Goal: Use online tool/utility: Utilize a website feature to perform a specific function

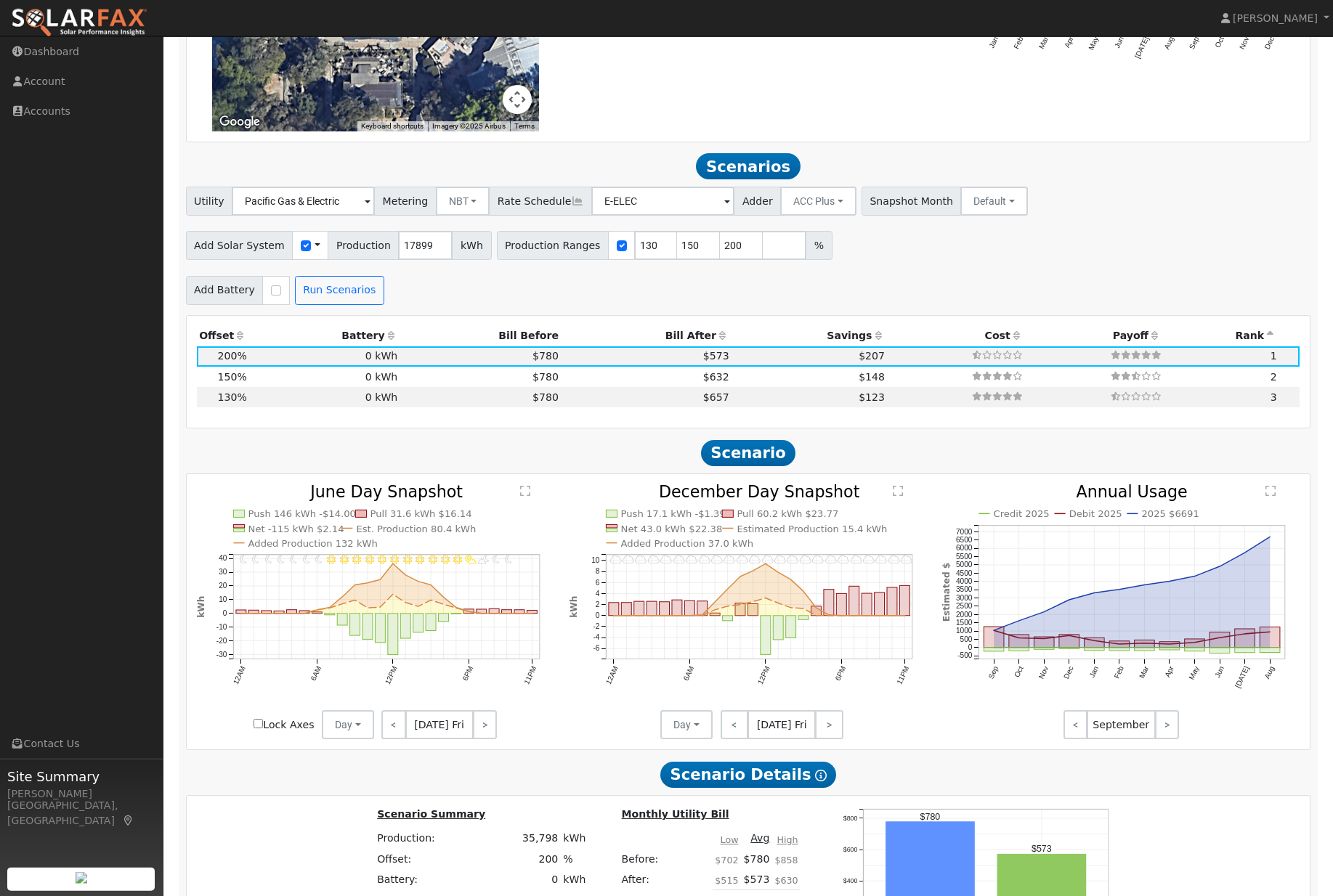
scroll to position [1233, 0]
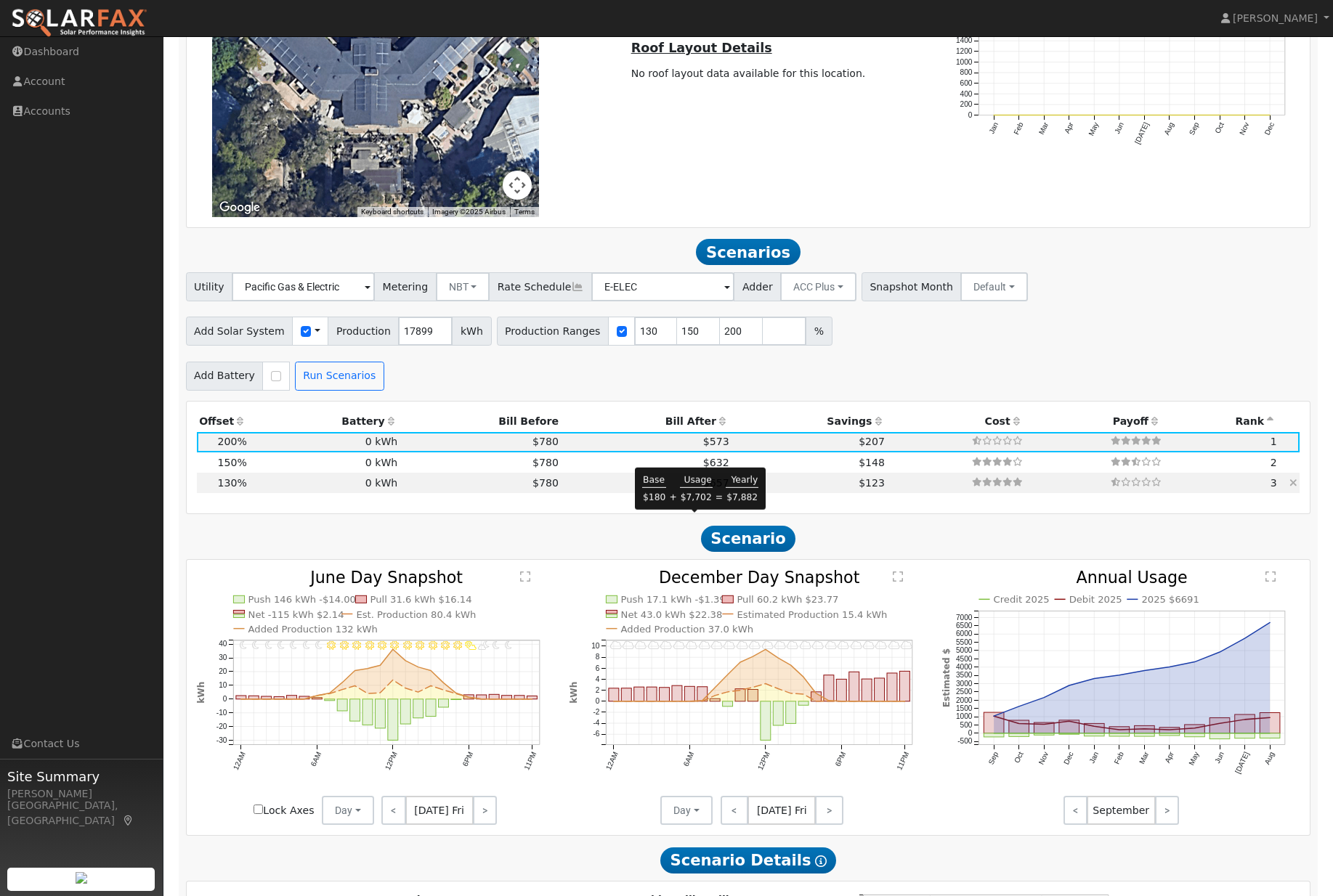
click at [703, 488] on span "$657" at bounding box center [716, 482] width 26 height 12
type input "$53,364"
type input "$16,009"
type input "15.5"
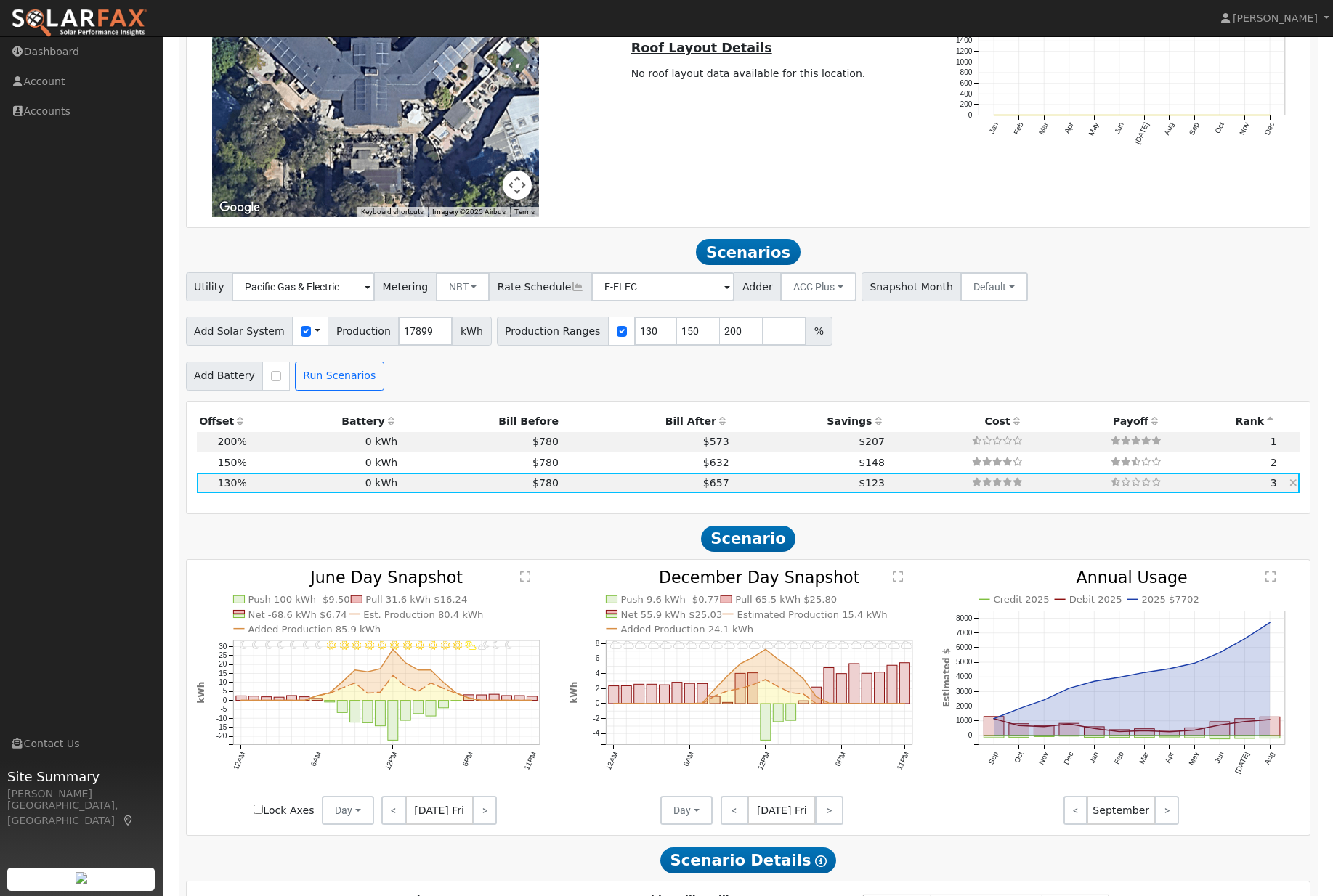
click at [638, 493] on td "$657" at bounding box center [646, 483] width 171 height 20
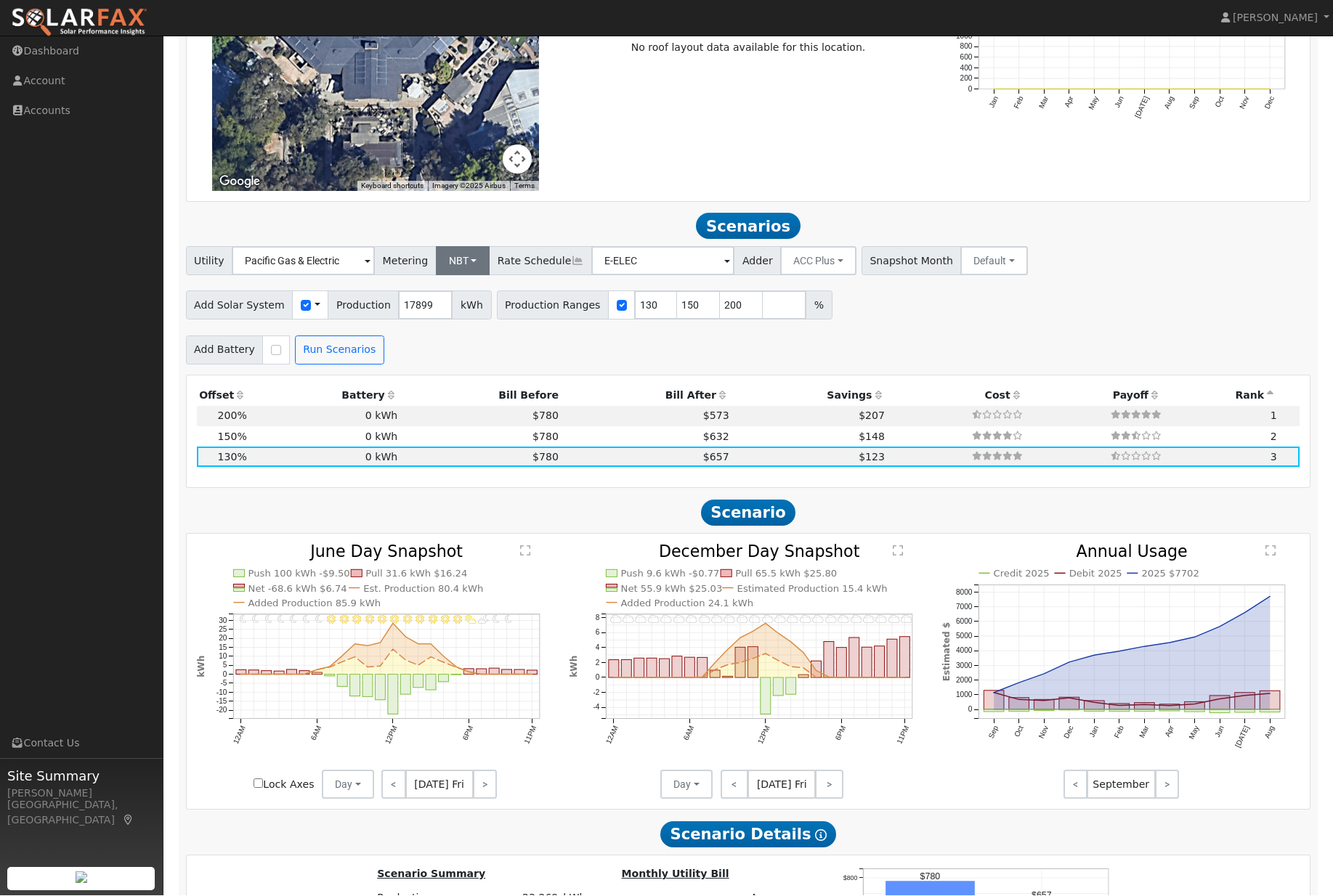
click at [465, 276] on button "NBT" at bounding box center [463, 261] width 55 height 29
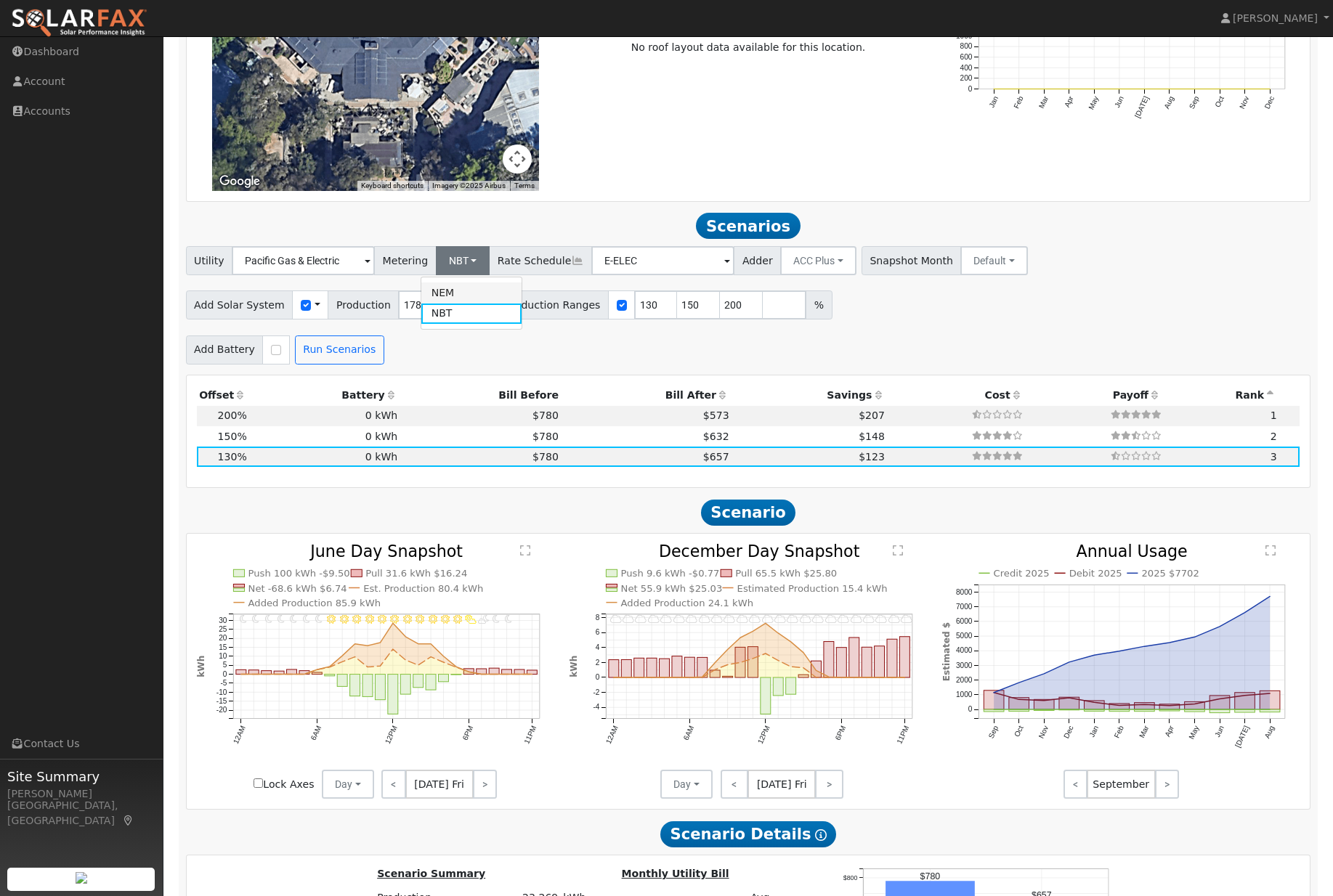
click at [485, 303] on link "NEM" at bounding box center [472, 292] width 101 height 20
click at [375, 275] on input "E-ELEC" at bounding box center [303, 261] width 143 height 29
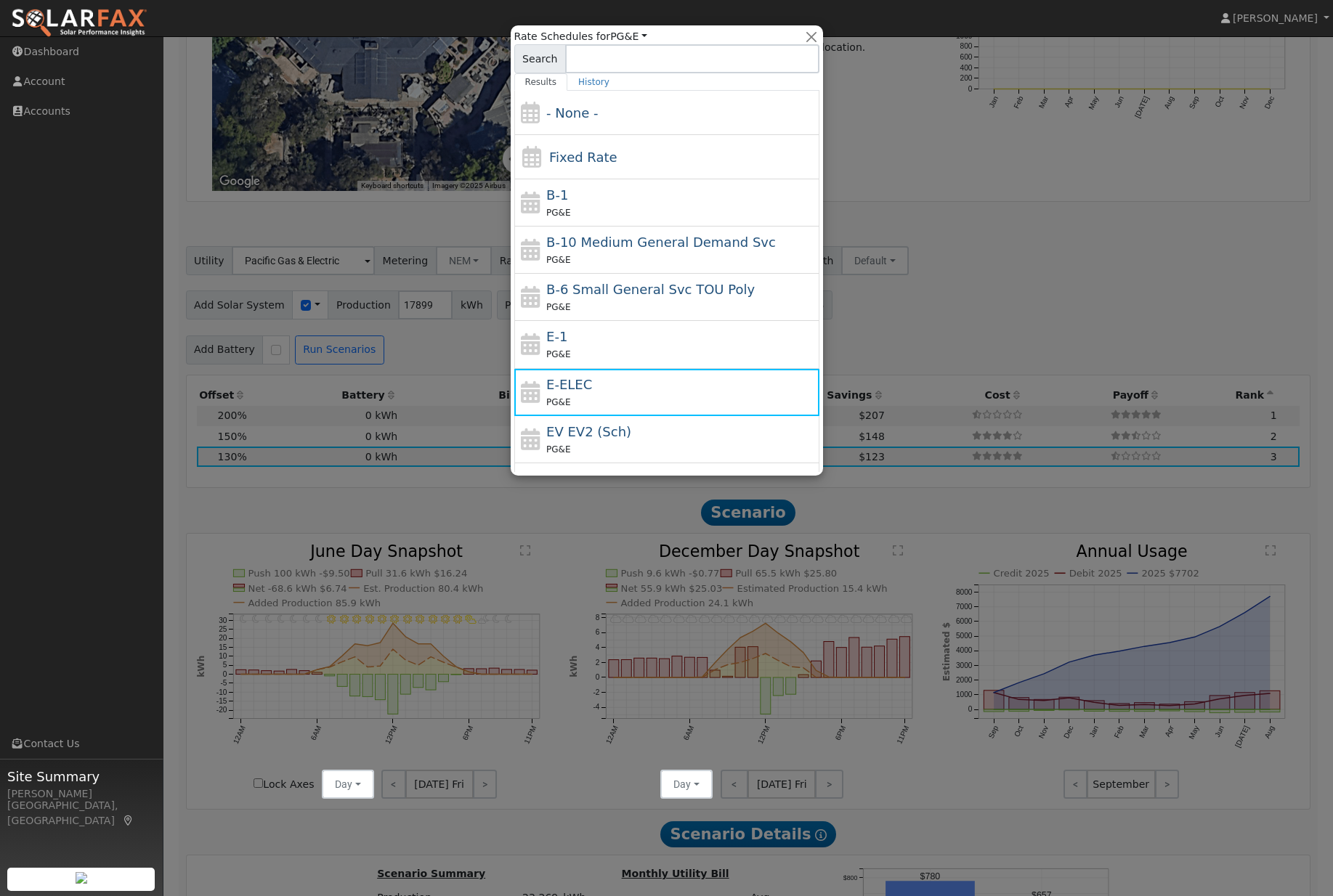
click at [1000, 295] on div at bounding box center [666, 448] width 1333 height 896
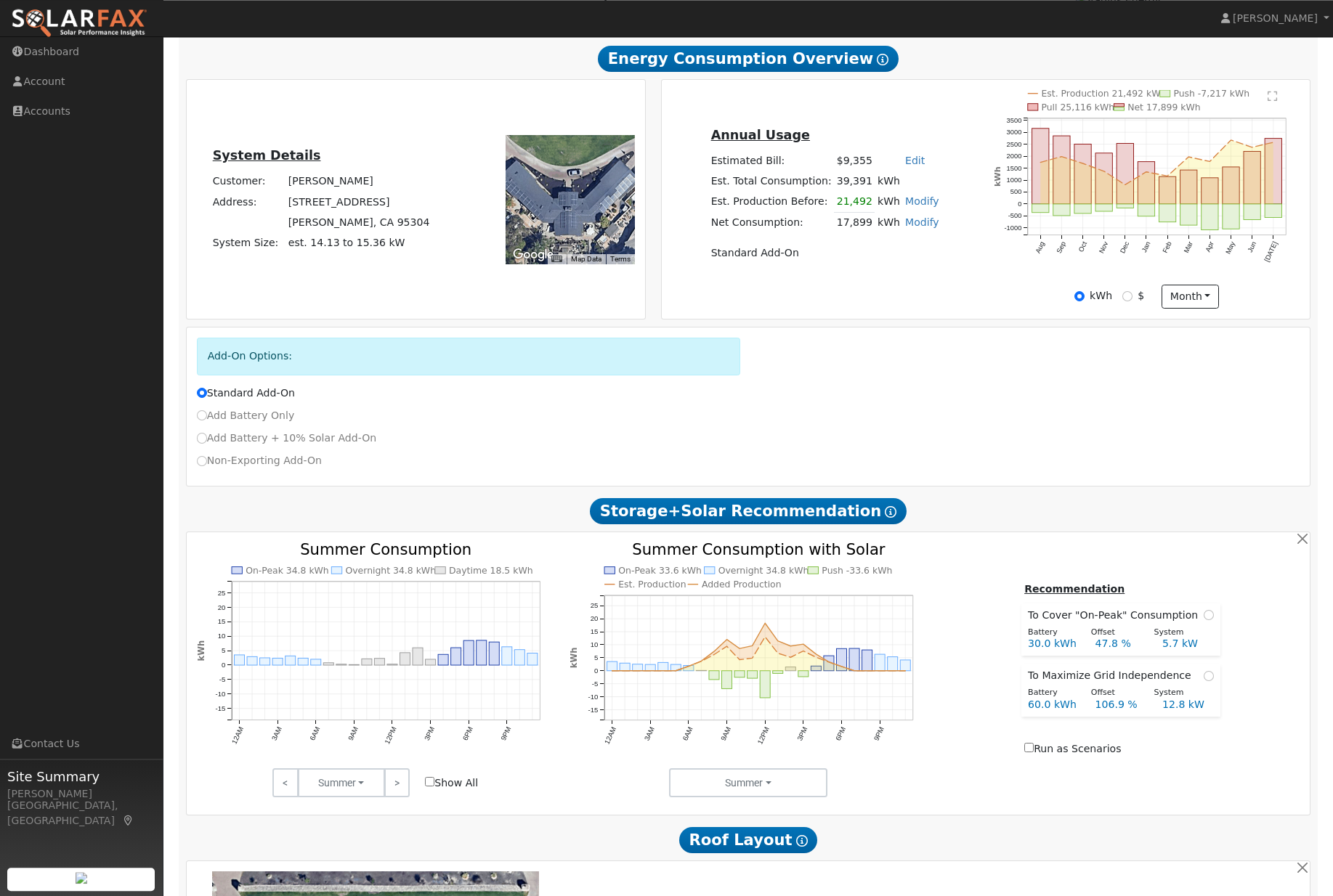
scroll to position [0, 0]
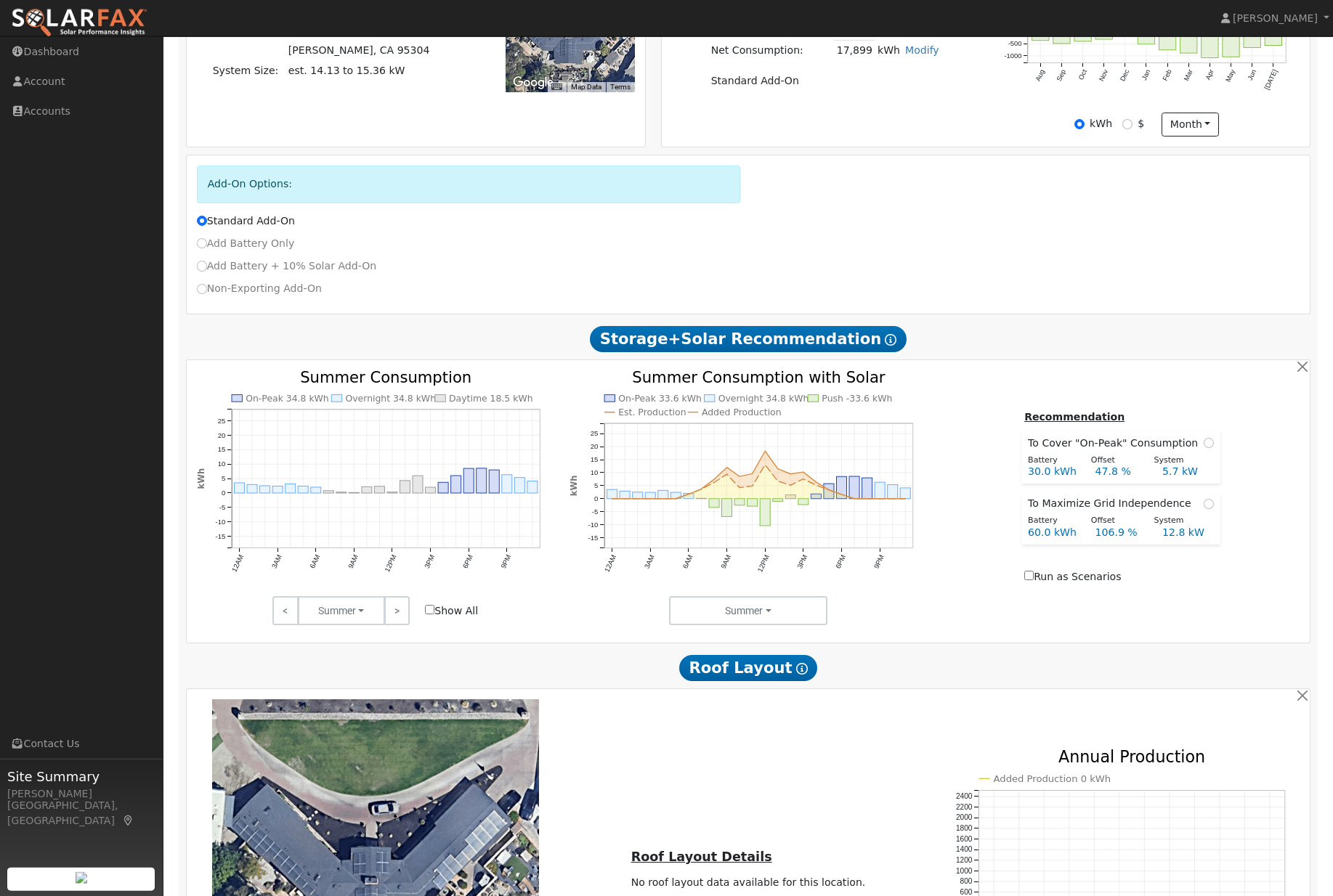
scroll to position [425, 0]
click at [441, 618] on label "Show All" at bounding box center [451, 611] width 53 height 15
click at [435, 614] on input "Show All" at bounding box center [429, 609] width 9 height 9
checkbox input "true"
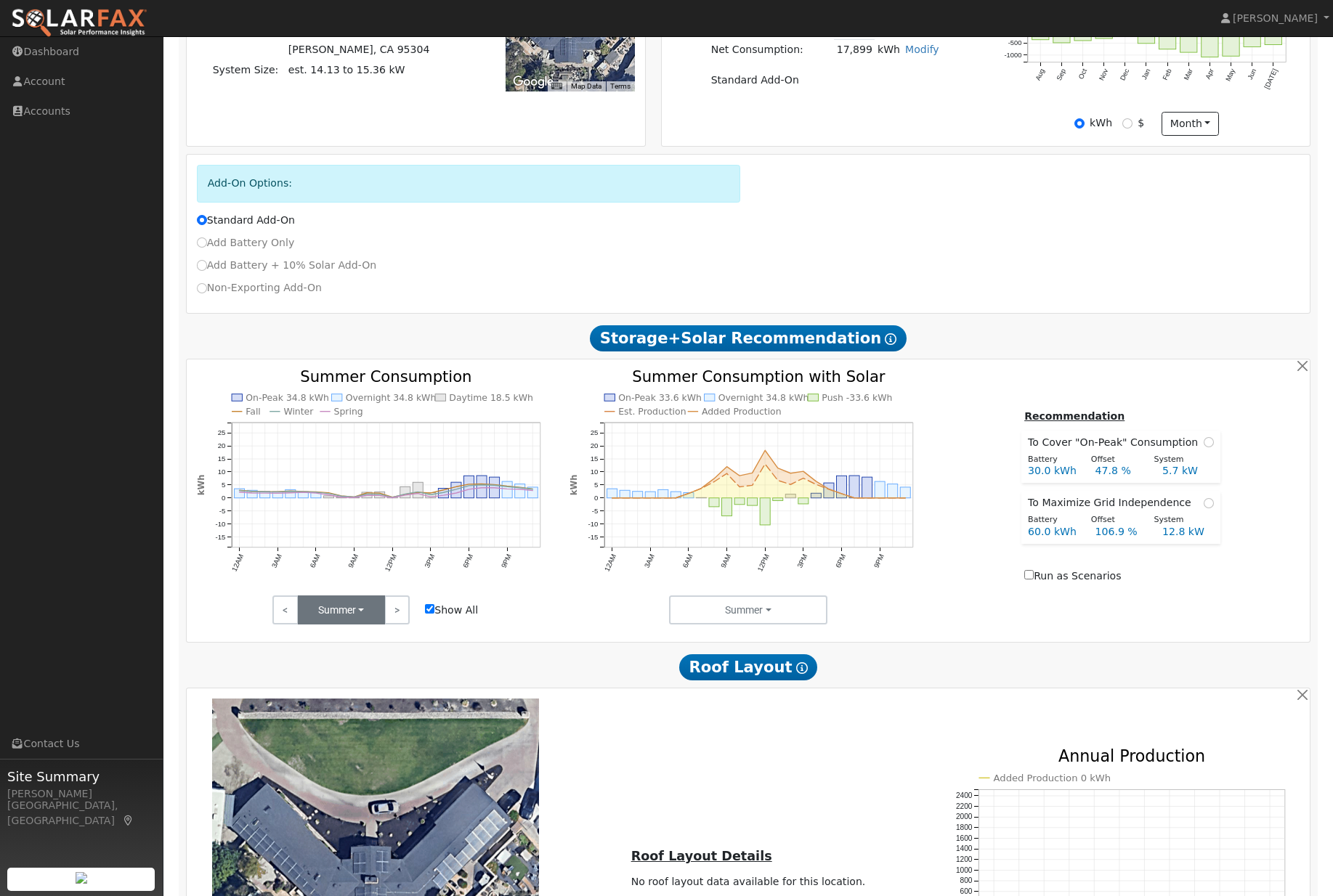
click at [370, 622] on button "Summer" at bounding box center [341, 610] width 87 height 29
click at [372, 672] on link "Fall" at bounding box center [348, 662] width 101 height 20
click at [367, 625] on button "Fall" at bounding box center [341, 610] width 87 height 29
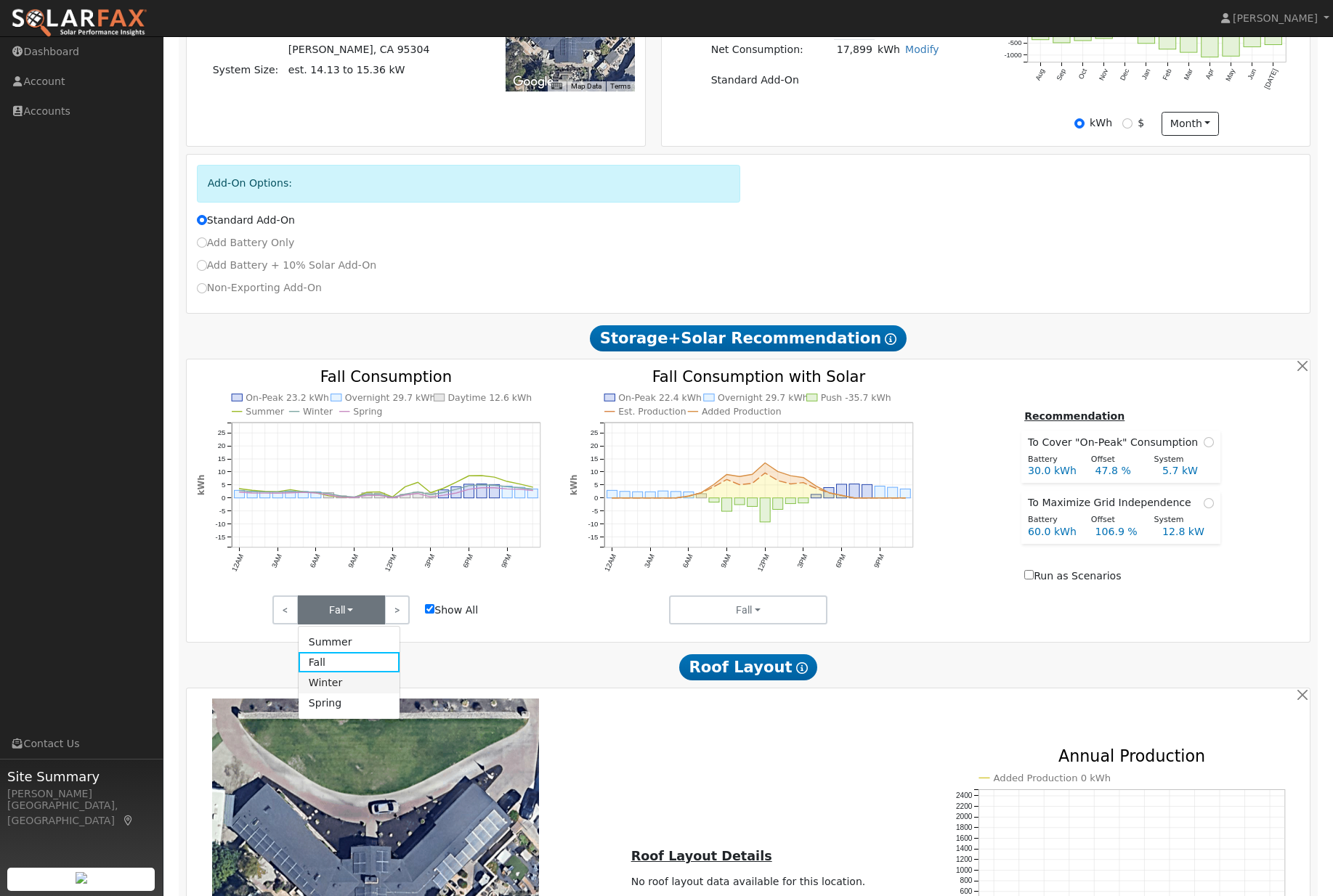
click at [359, 693] on link "Winter" at bounding box center [348, 682] width 101 height 20
click at [365, 625] on button "Winter" at bounding box center [341, 610] width 87 height 29
click at [360, 714] on link "Spring" at bounding box center [348, 704] width 101 height 20
click at [370, 618] on button "Spring" at bounding box center [341, 610] width 87 height 29
click at [376, 652] on link "Summer" at bounding box center [348, 642] width 101 height 20
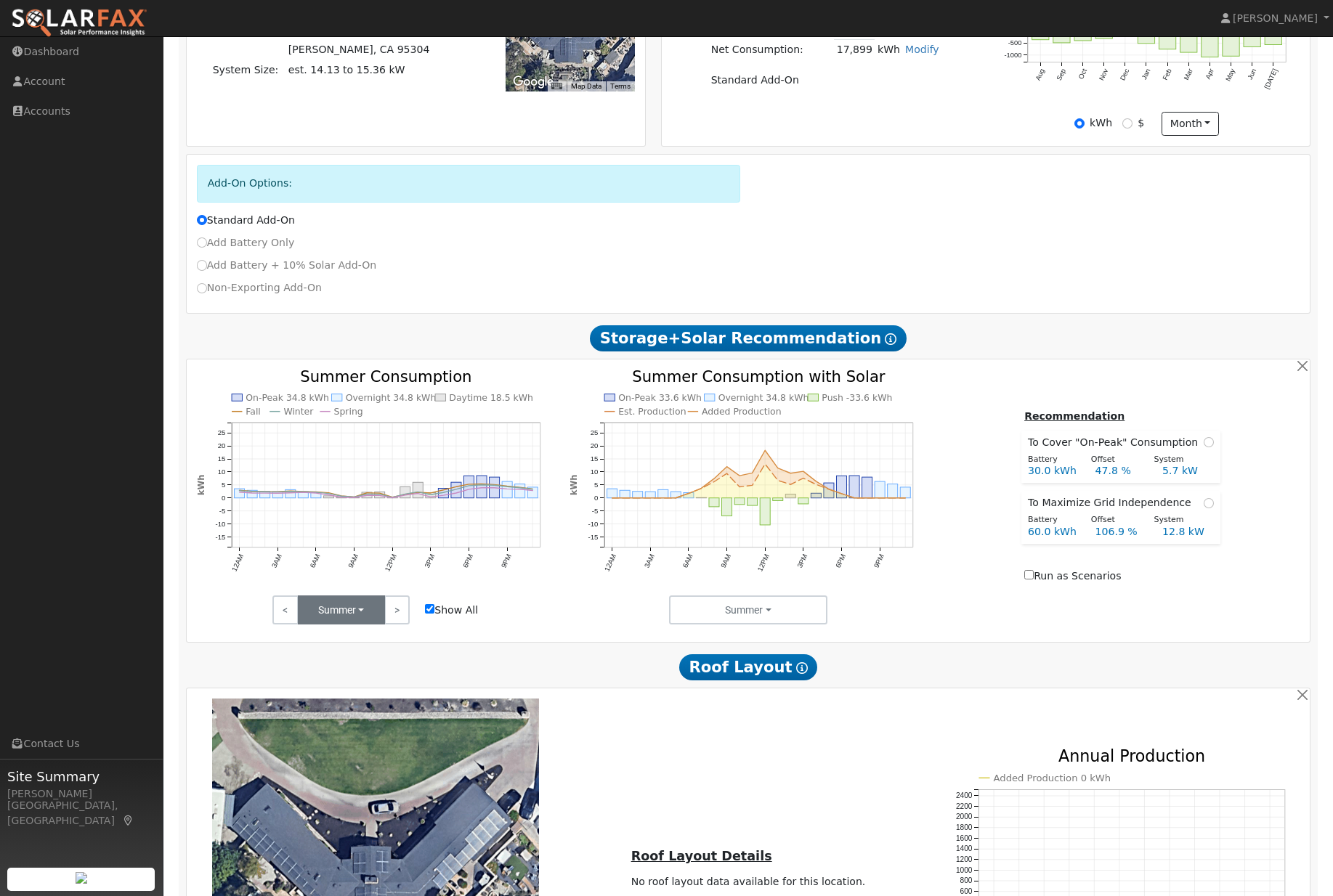
click at [372, 625] on button "Summer" at bounding box center [341, 610] width 87 height 29
click at [367, 672] on link "Fall" at bounding box center [348, 662] width 101 height 20
click at [361, 625] on button "Fall" at bounding box center [341, 610] width 87 height 29
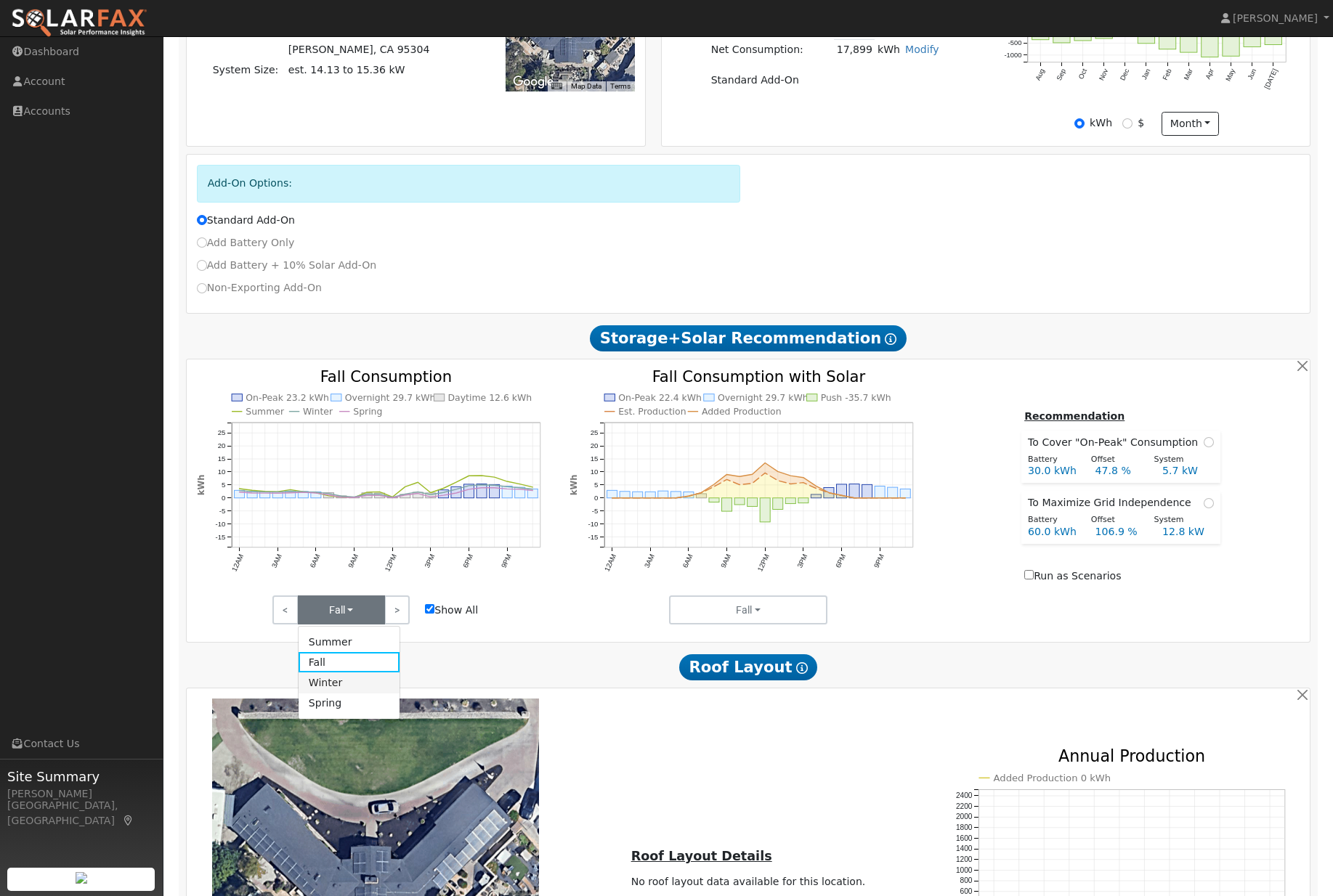
click at [358, 693] on link "Winter" at bounding box center [348, 682] width 101 height 20
click at [369, 625] on button "Winter" at bounding box center [341, 610] width 87 height 29
click at [360, 714] on link "Spring" at bounding box center [348, 704] width 101 height 20
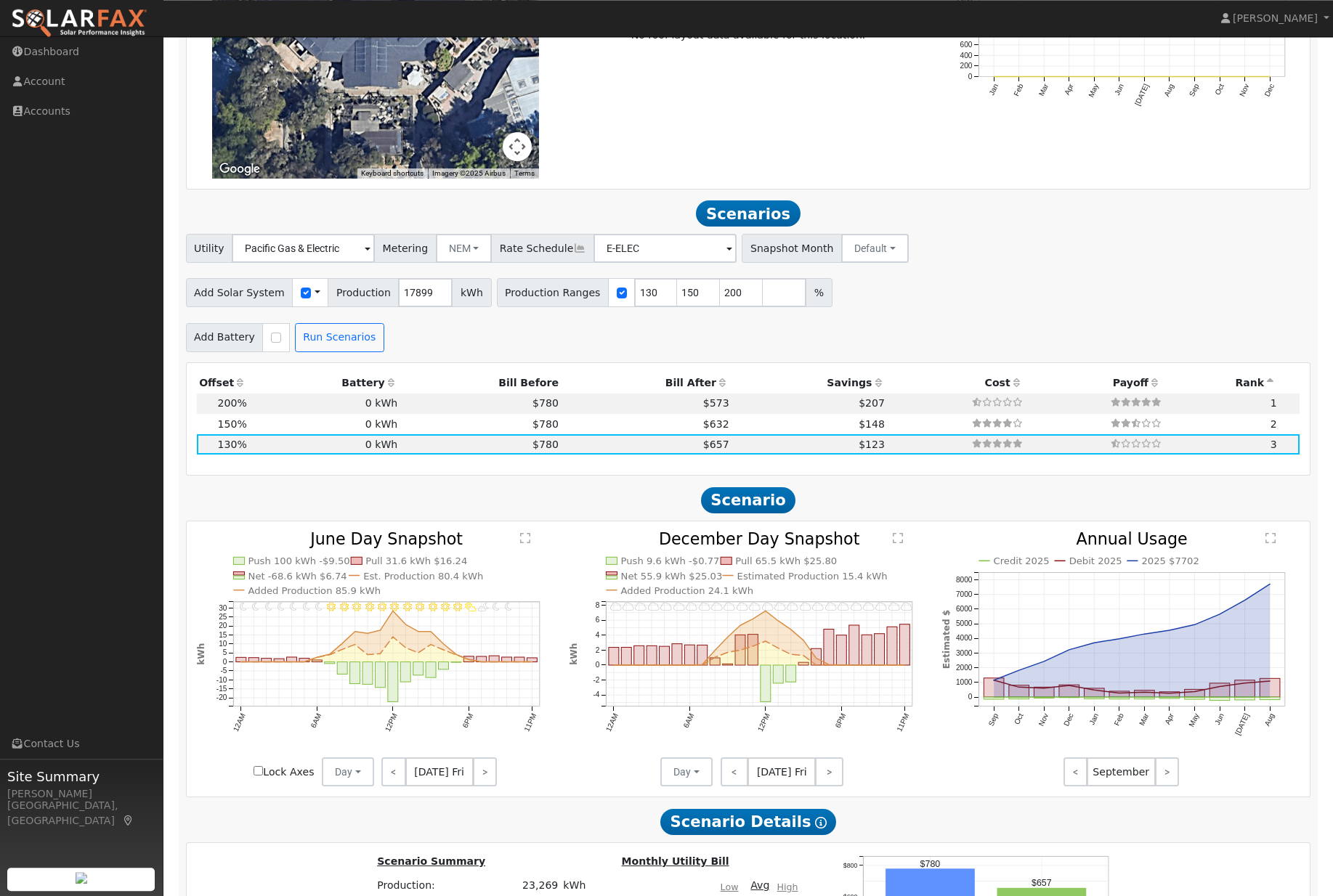
scroll to position [1271, 0]
click at [275, 353] on div at bounding box center [275, 338] width 27 height 29
click at [275, 344] on input "checkbox" at bounding box center [275, 338] width 10 height 10
checkbox input "true"
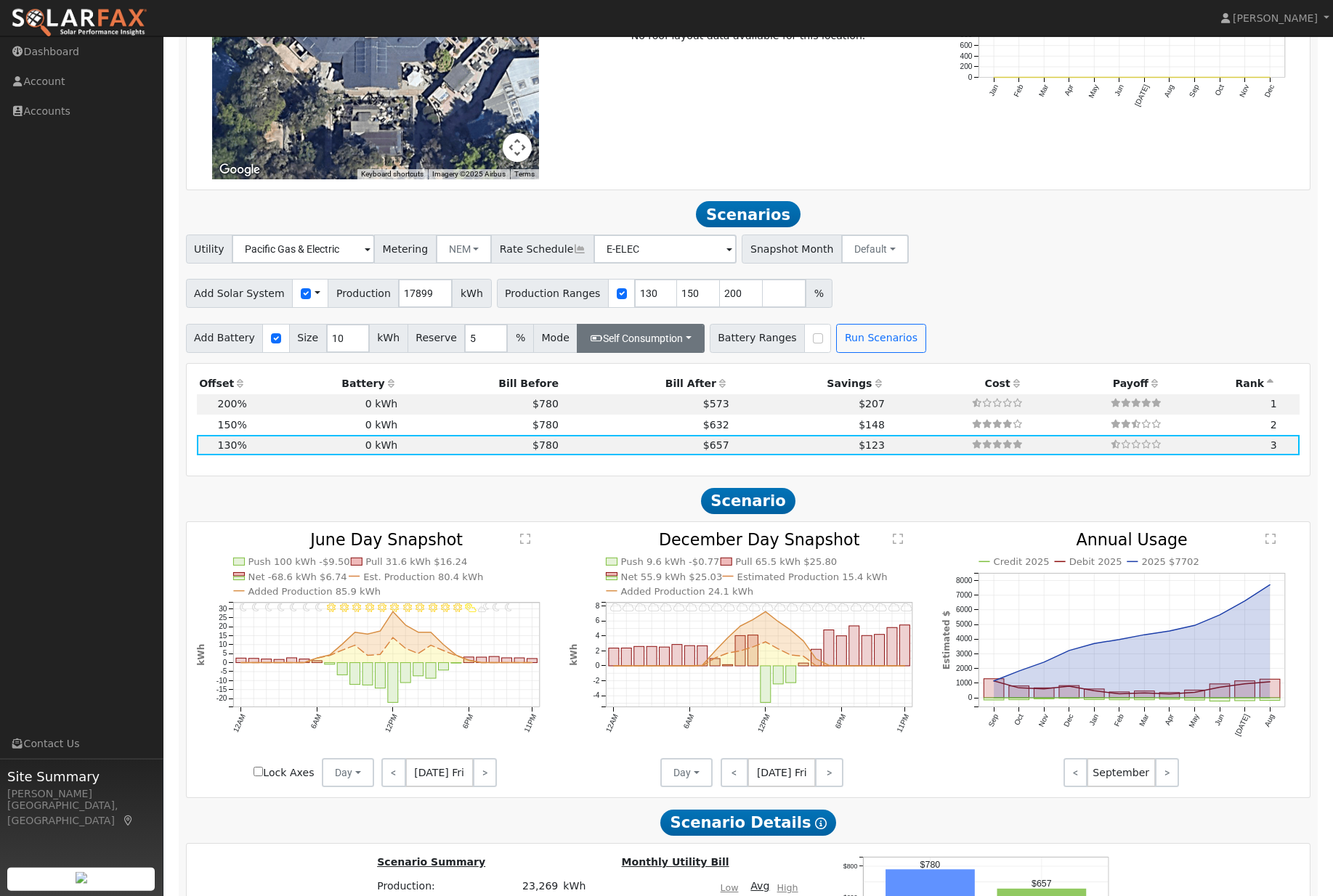
click at [686, 353] on button "Self Consumption" at bounding box center [640, 338] width 127 height 29
click at [617, 427] on input "Backup" at bounding box center [611, 421] width 10 height 10
checkbox input "true"
type input "20"
click at [841, 344] on input "checkbox" at bounding box center [835, 338] width 10 height 10
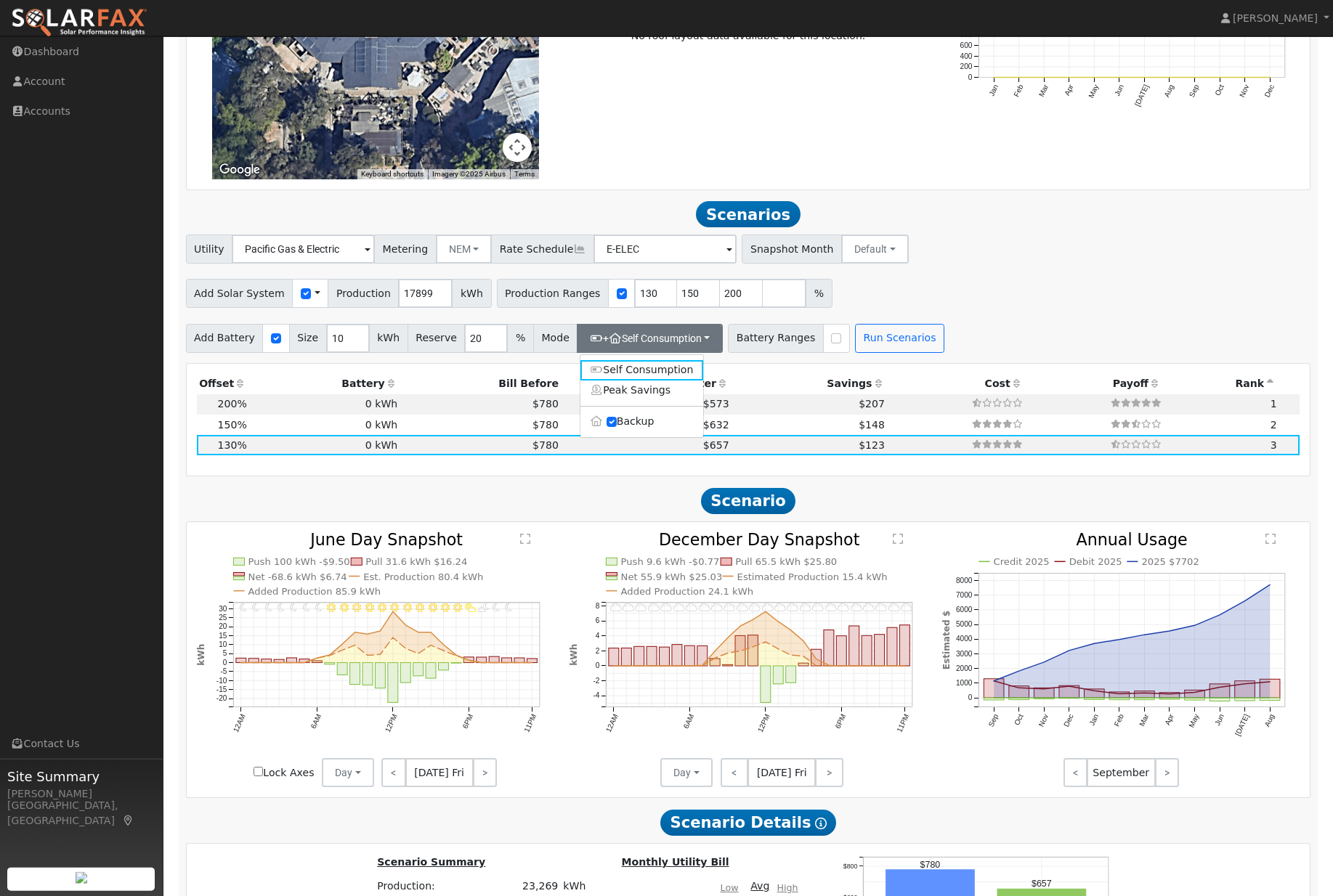
checkbox input "true"
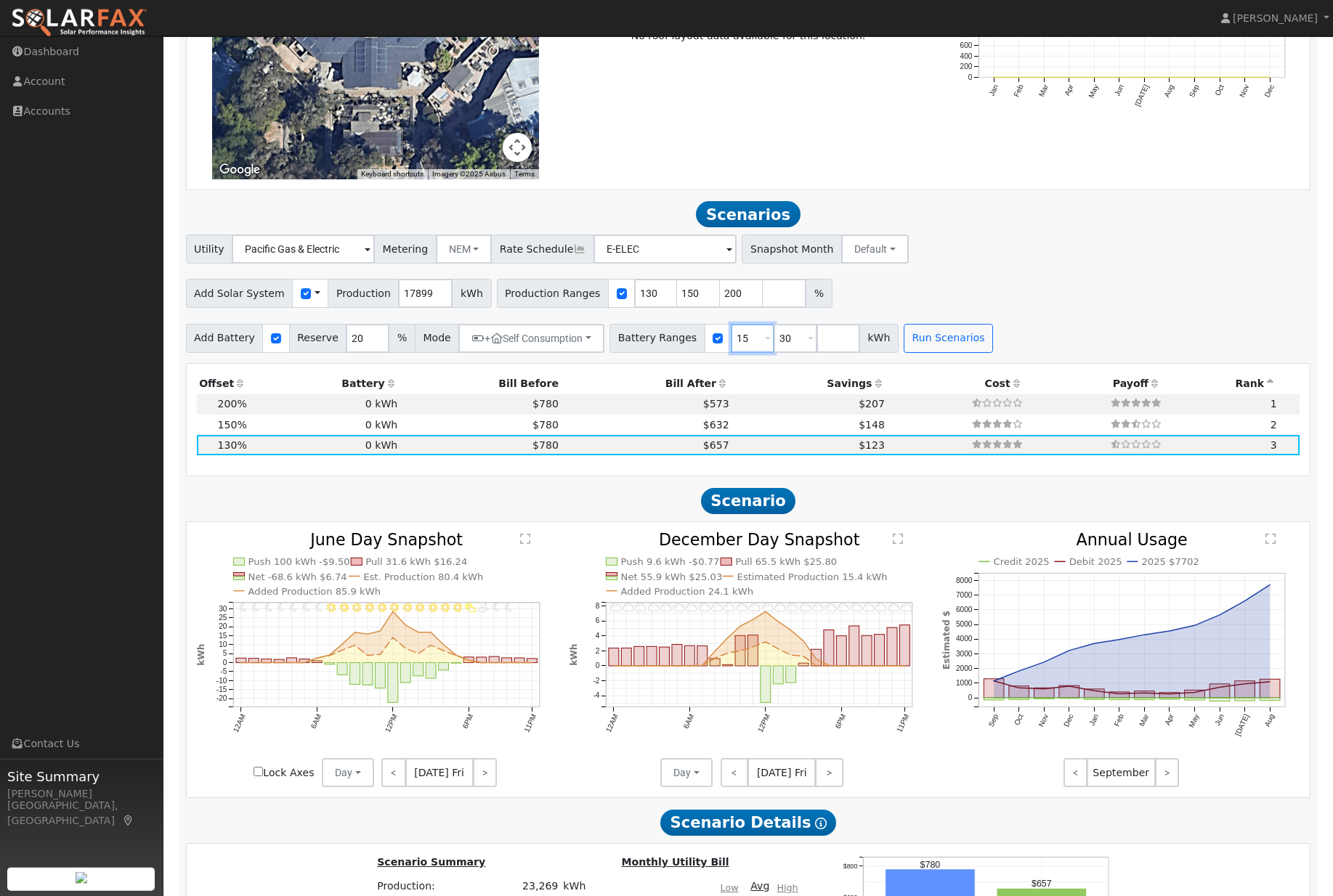
click at [775, 353] on input "15" at bounding box center [752, 338] width 44 height 29
type input "30"
click at [375, 264] on input "E-ELEC" at bounding box center [303, 249] width 143 height 29
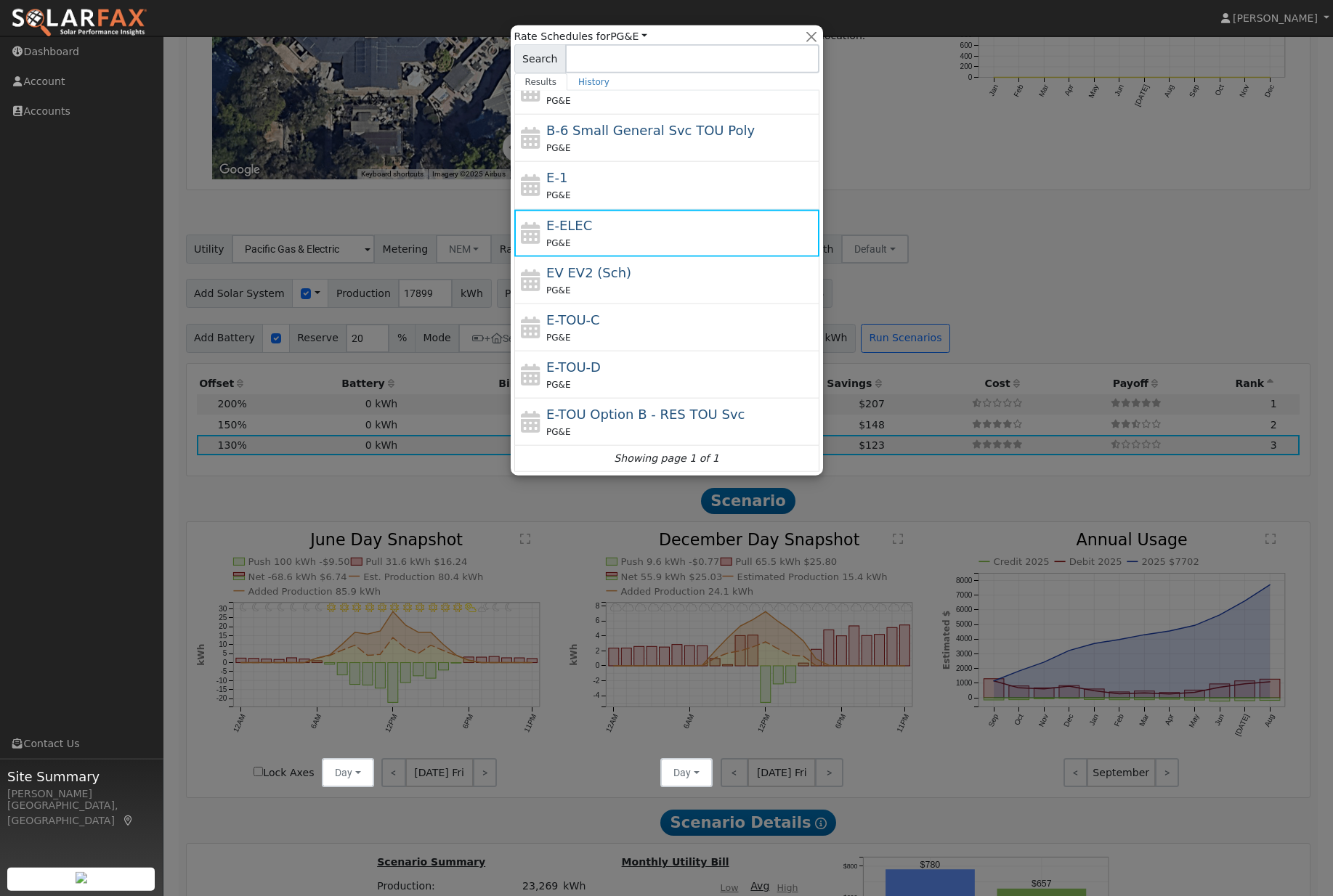
scroll to position [160, 0]
click at [676, 326] on div "E-TOU-C PG&E" at bounding box center [681, 327] width 269 height 35
type input "E-TOU-C"
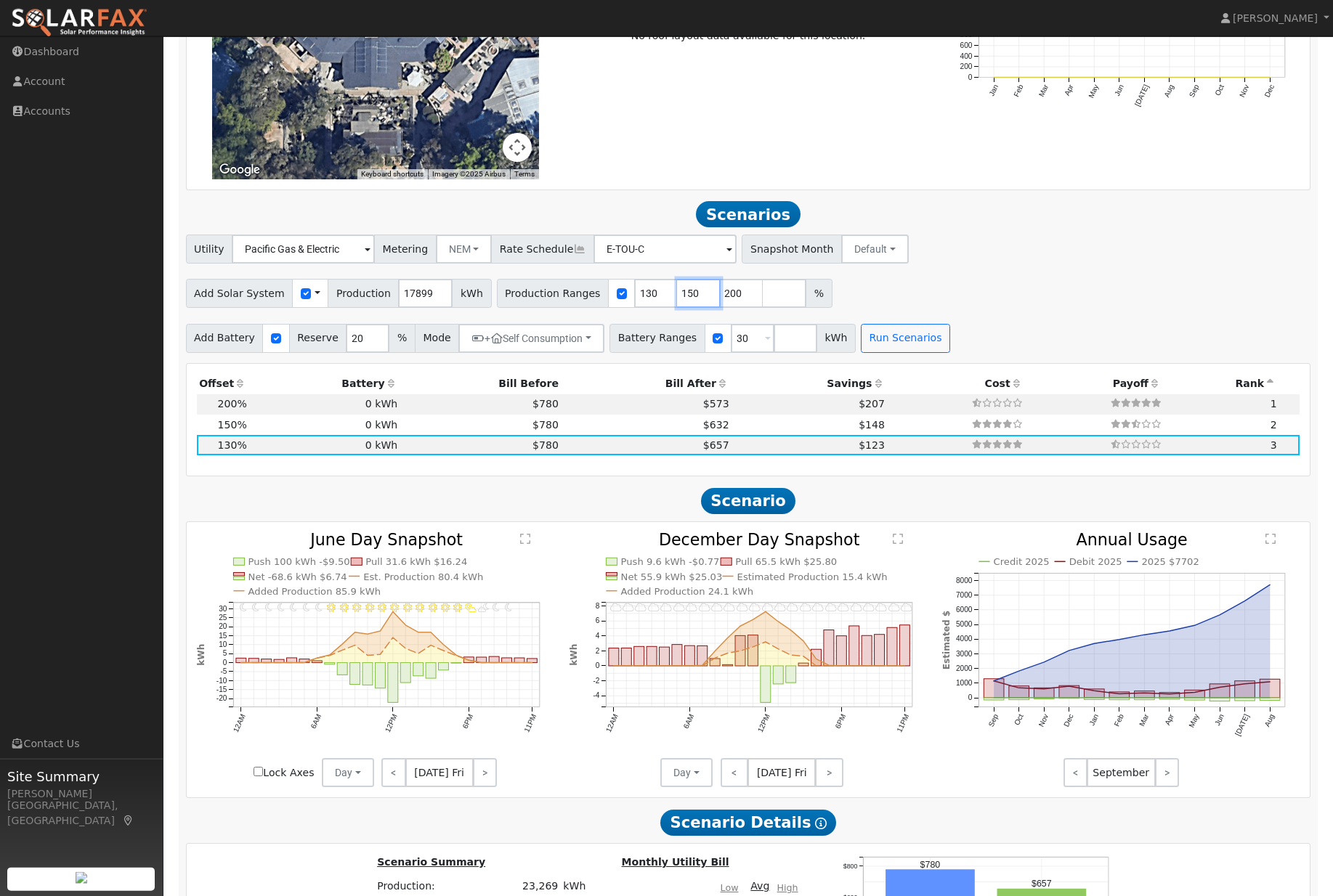
click at [700, 308] on input "150" at bounding box center [698, 294] width 44 height 29
type input "200"
type input "2"
click at [925, 353] on button "Run Scenarios" at bounding box center [905, 338] width 89 height 29
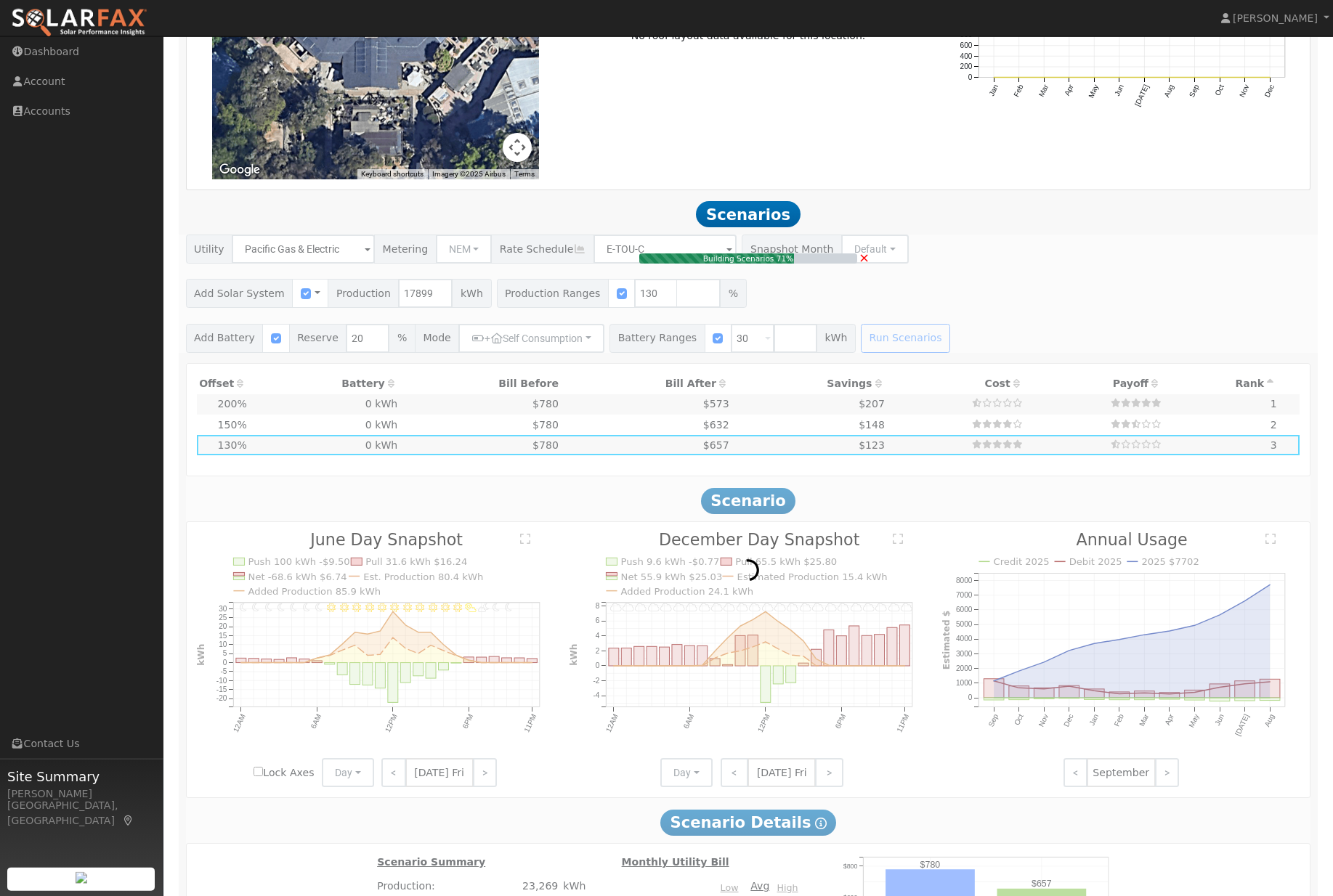
type input "$25,309"
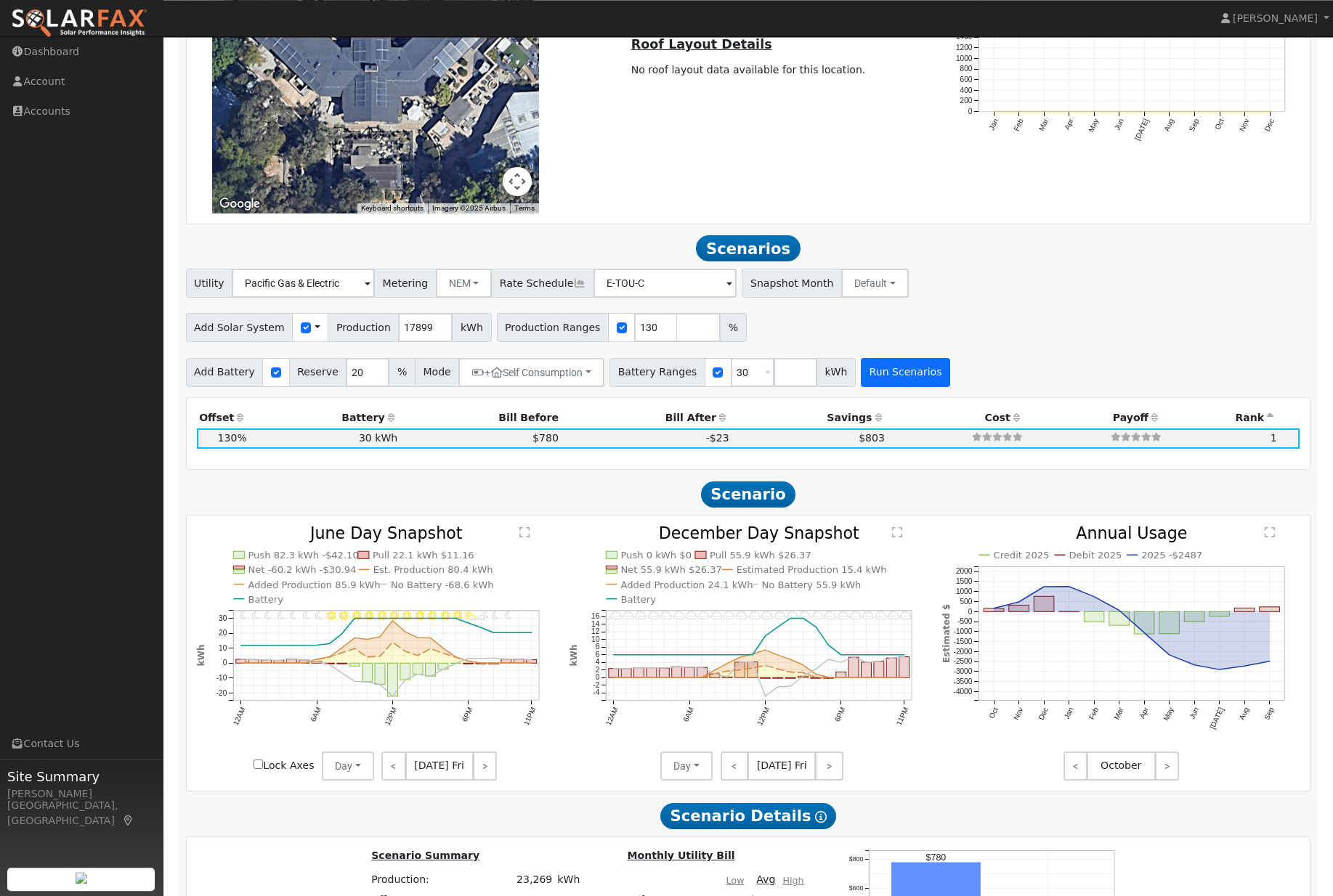
scroll to position [1236, 0]
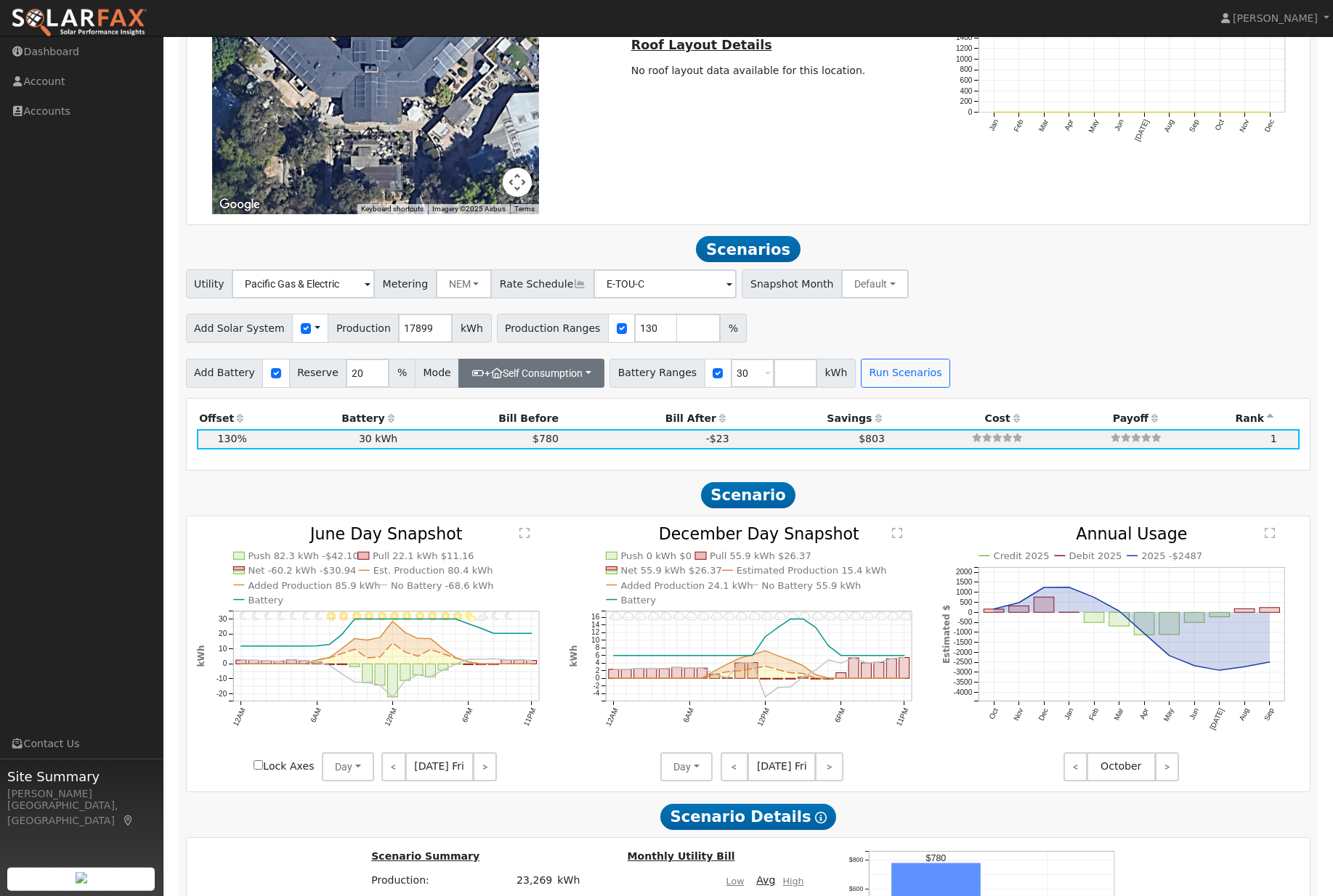
click at [552, 388] on button "+ Self Consumption" at bounding box center [532, 373] width 146 height 29
click at [1137, 339] on div "Add Solar System Use CSV Data Production 17899 kWh Production Ranges 130 %" at bounding box center [748, 325] width 1130 height 34
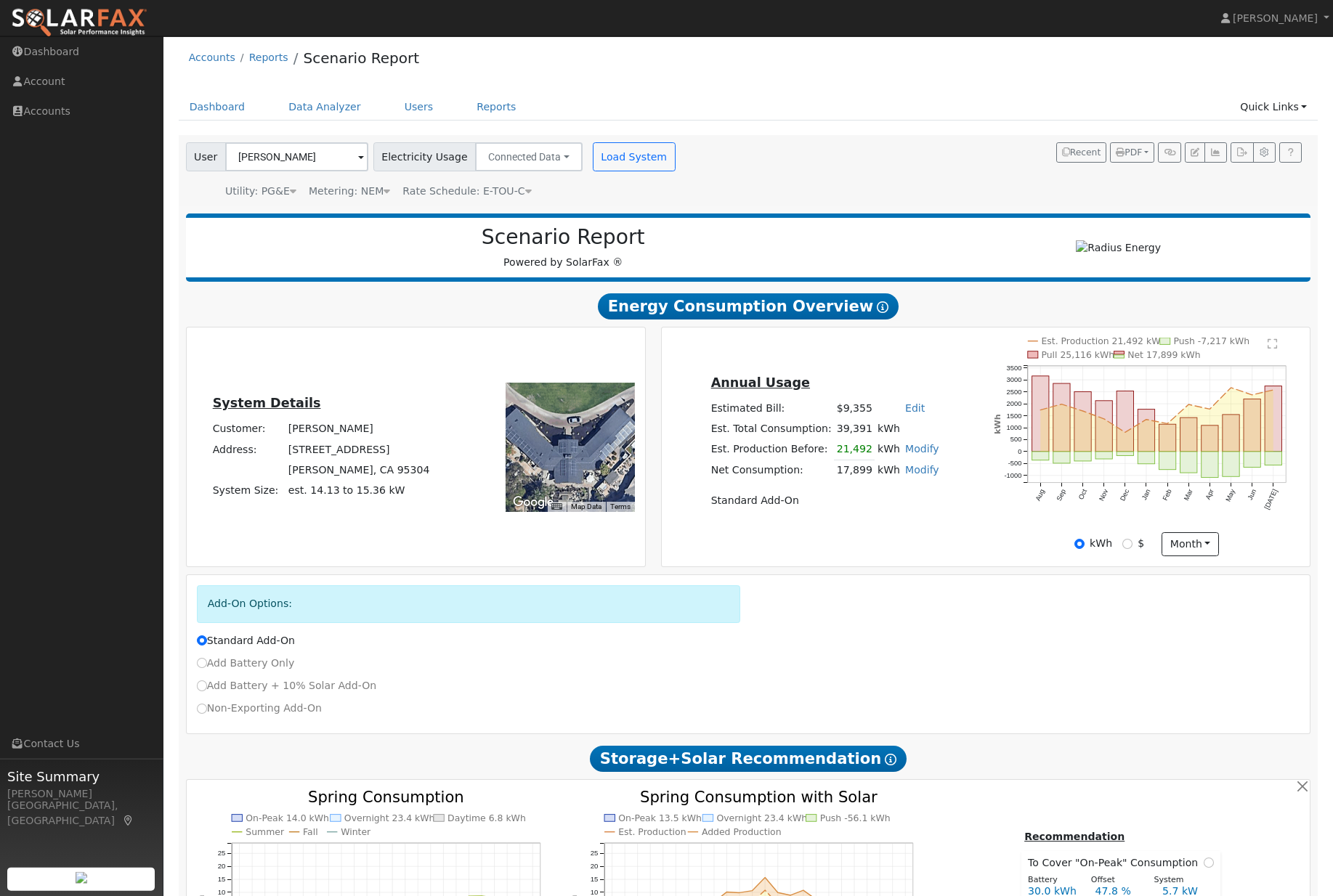
scroll to position [0, 0]
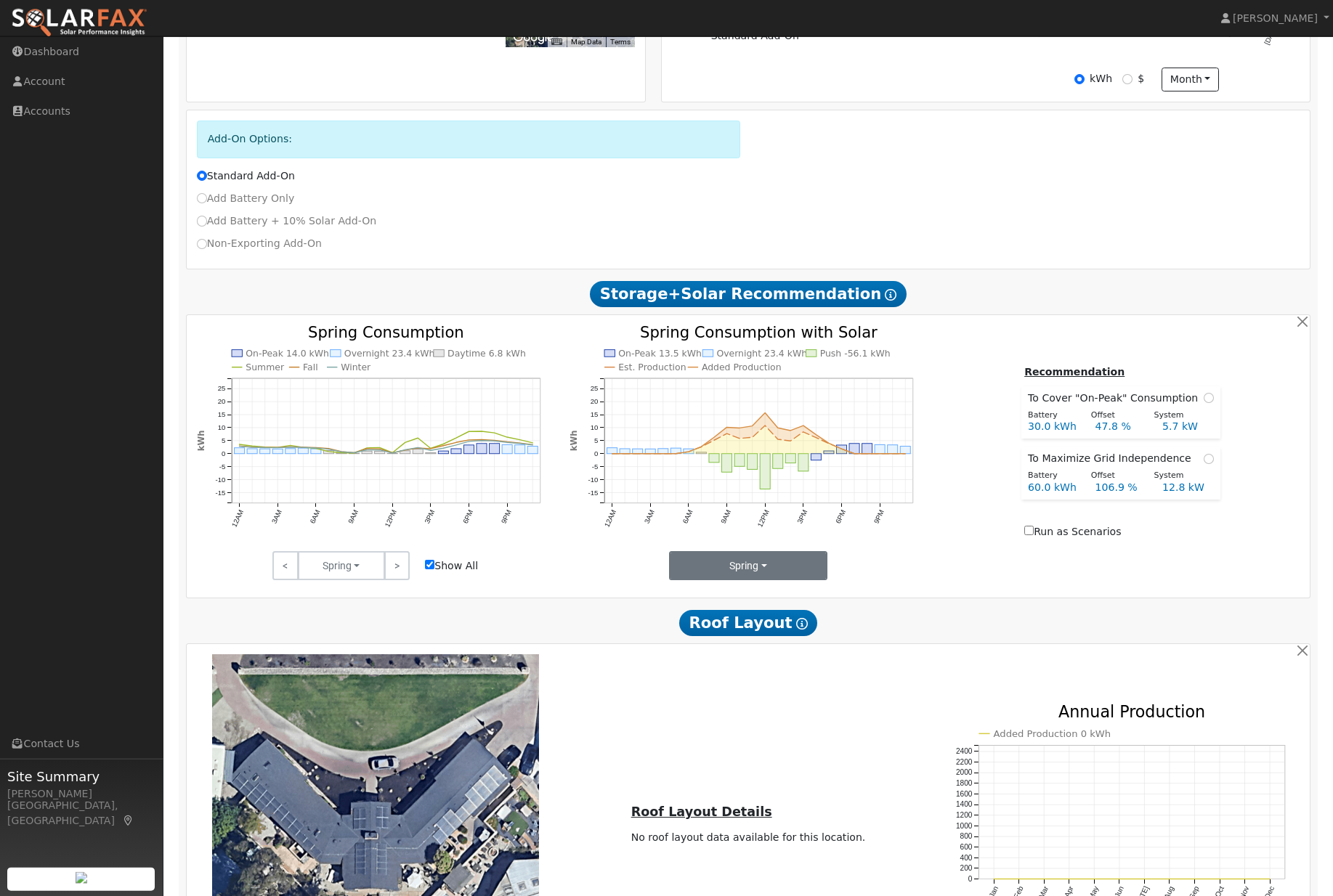
click at [734, 580] on button "Spring" at bounding box center [748, 566] width 159 height 29
click at [690, 628] on link "Seasons" at bounding box center [721, 617] width 101 height 20
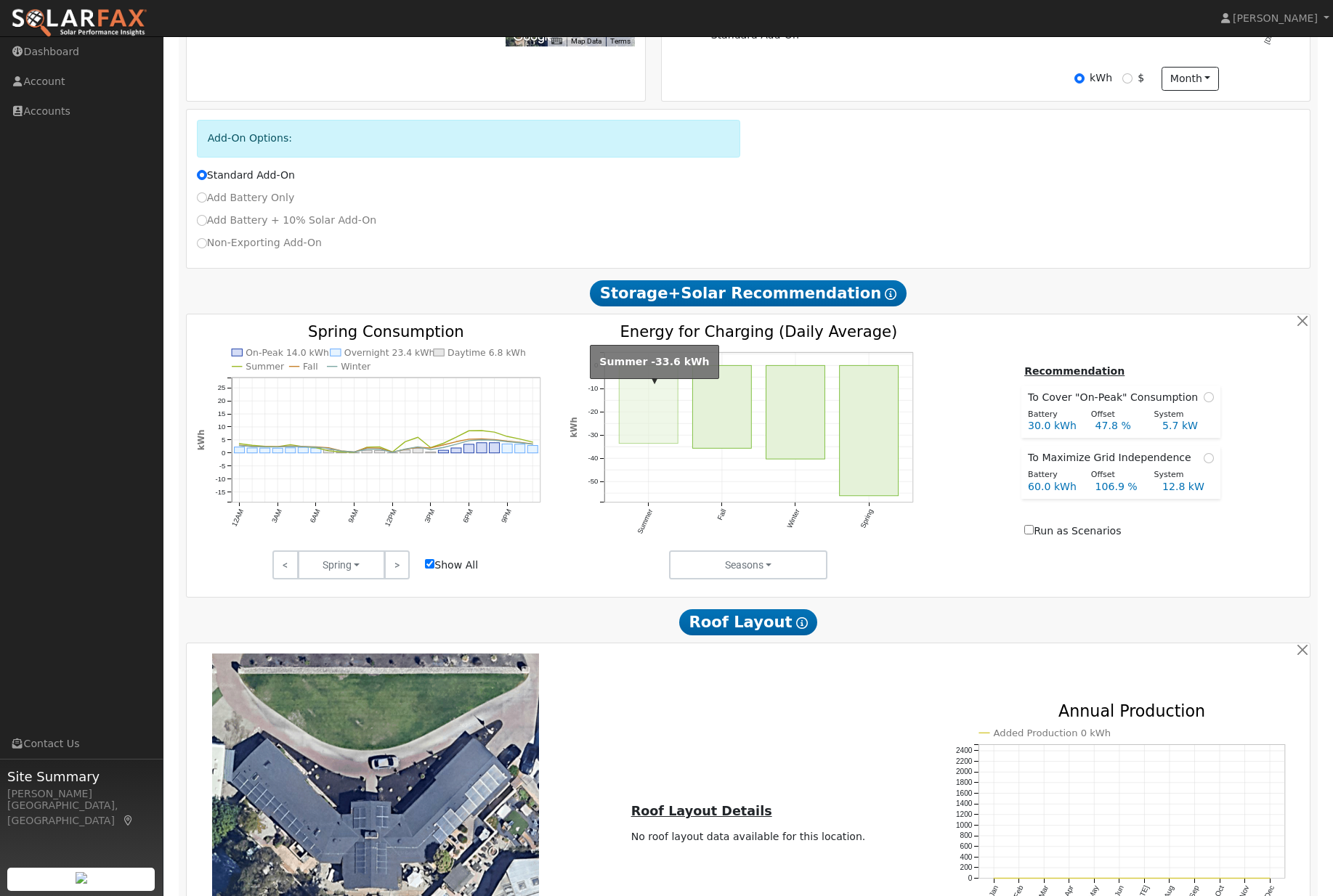
click at [642, 418] on rect "onclick=""" at bounding box center [648, 404] width 58 height 78
click at [720, 425] on rect "onclick=""" at bounding box center [721, 407] width 58 height 83
click at [785, 451] on rect "onclick=""" at bounding box center [795, 412] width 58 height 94
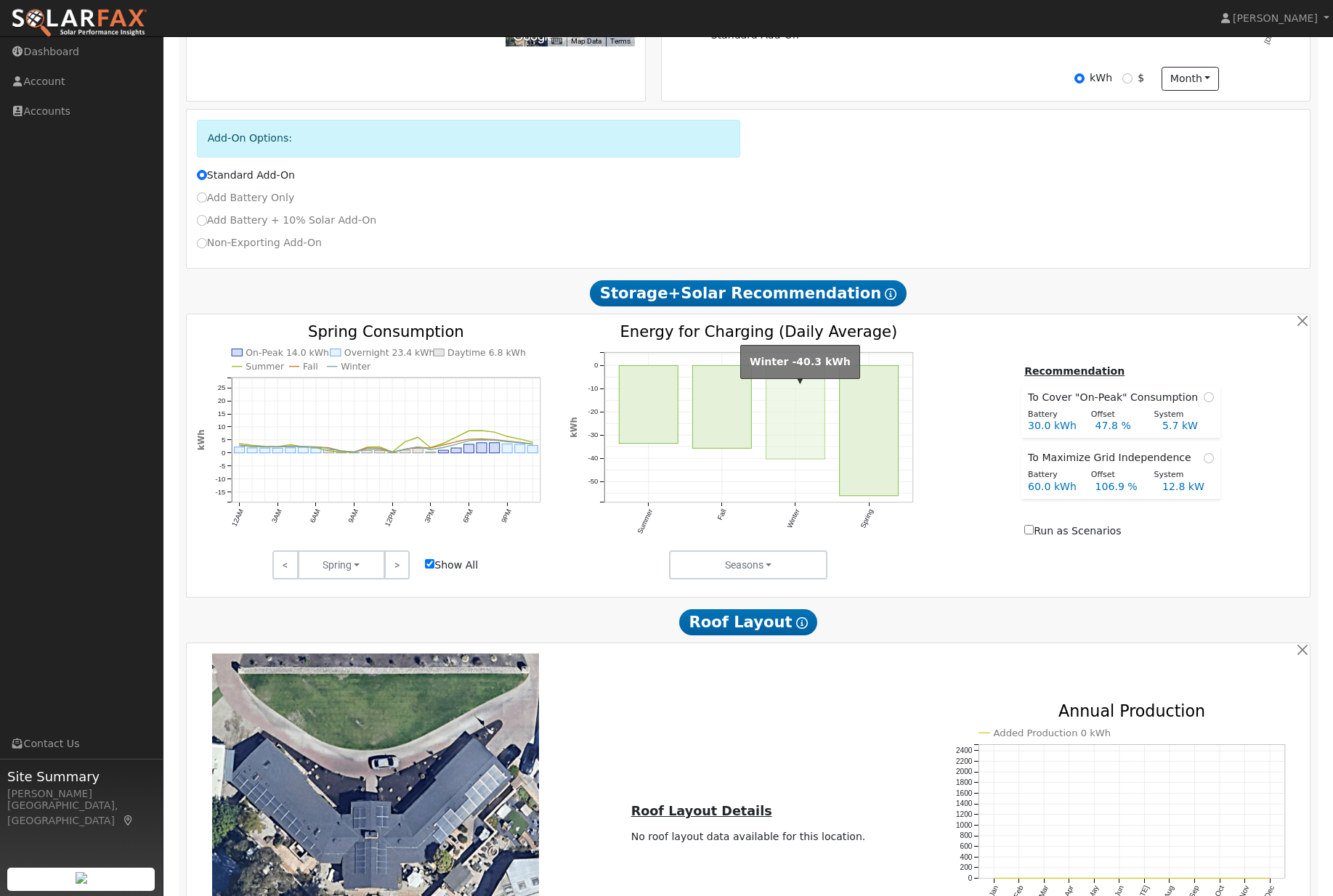
click at [856, 466] on rect "onclick=""" at bounding box center [869, 430] width 58 height 130
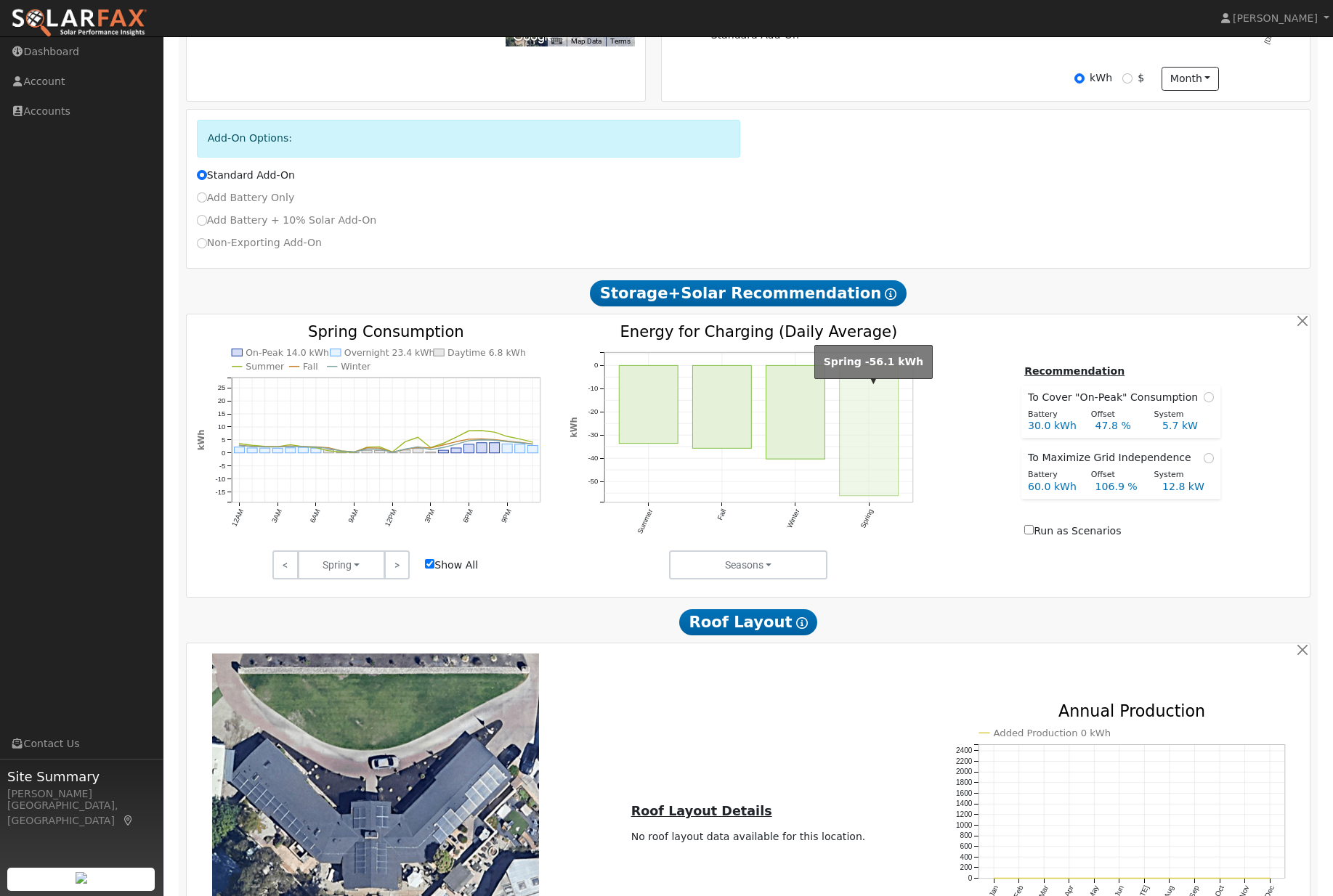
click at [790, 458] on rect "onclick=""" at bounding box center [795, 412] width 58 height 94
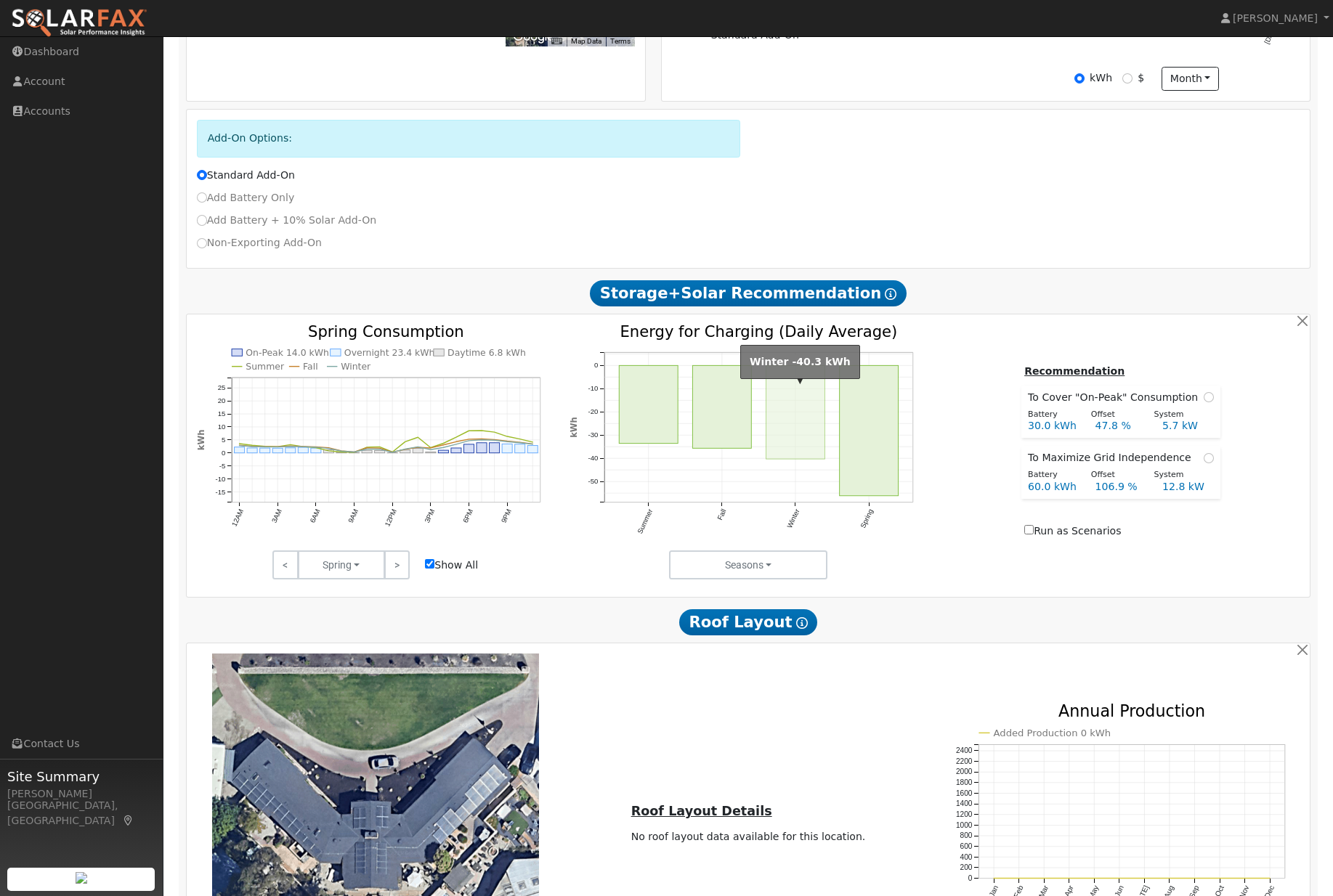
click at [858, 478] on rect "onclick=""" at bounding box center [869, 430] width 58 height 130
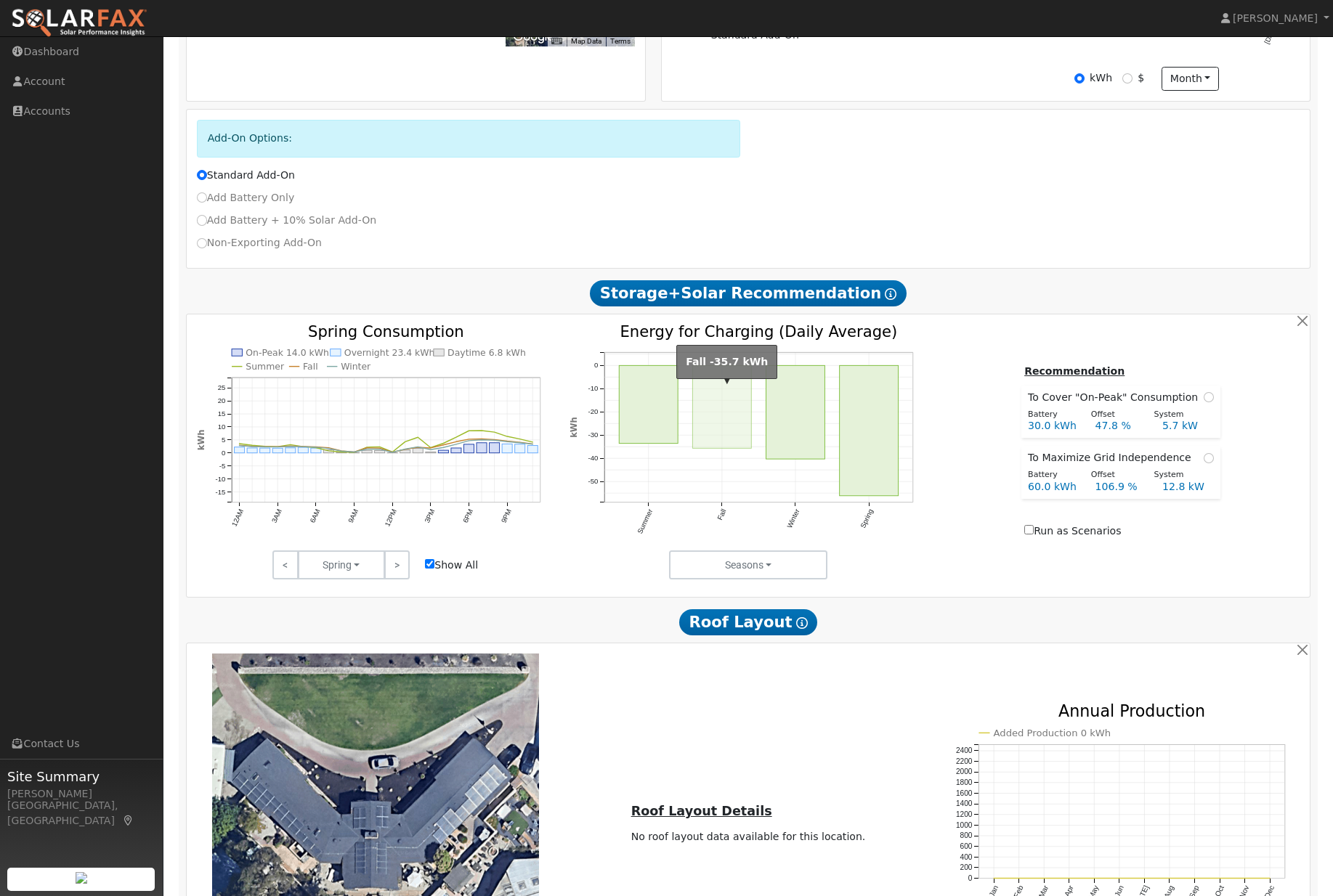
click at [720, 448] on rect "onclick=""" at bounding box center [721, 407] width 58 height 83
click at [808, 459] on rect "onclick=""" at bounding box center [795, 412] width 58 height 94
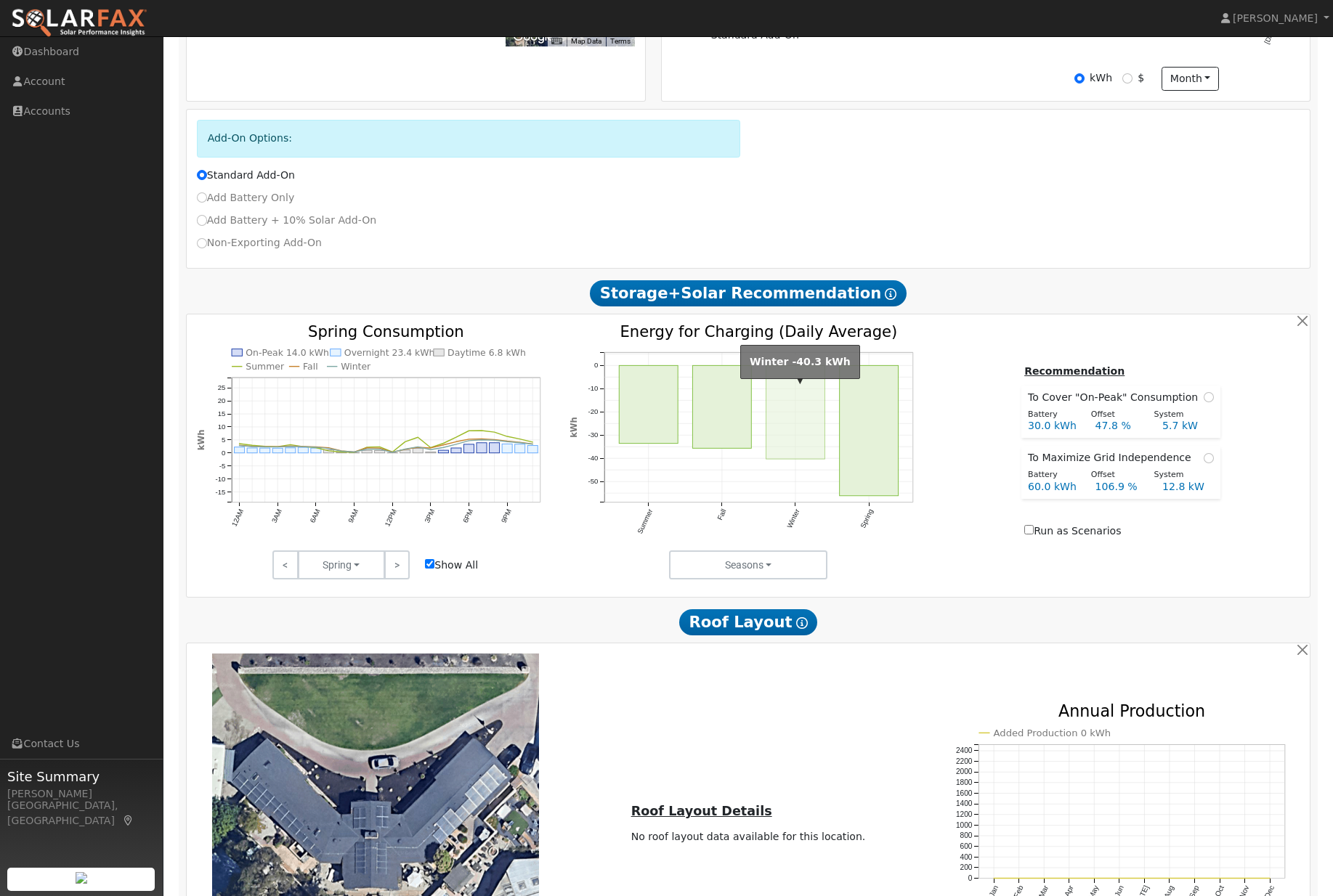
click at [622, 443] on rect "onclick=""" at bounding box center [648, 404] width 58 height 78
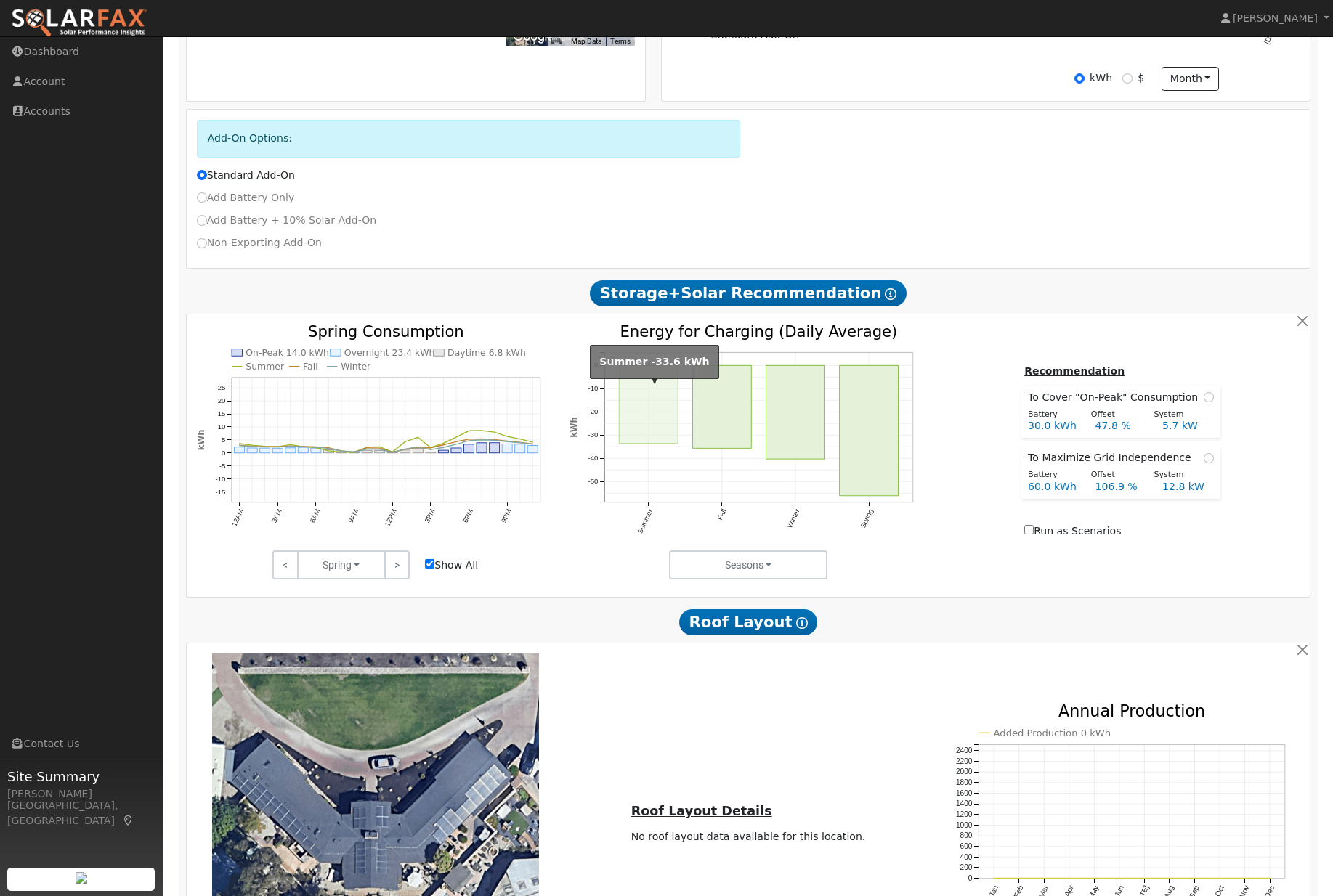
click at [711, 448] on rect "onclick=""" at bounding box center [721, 407] width 58 height 83
click at [815, 459] on rect "onclick=""" at bounding box center [795, 412] width 58 height 94
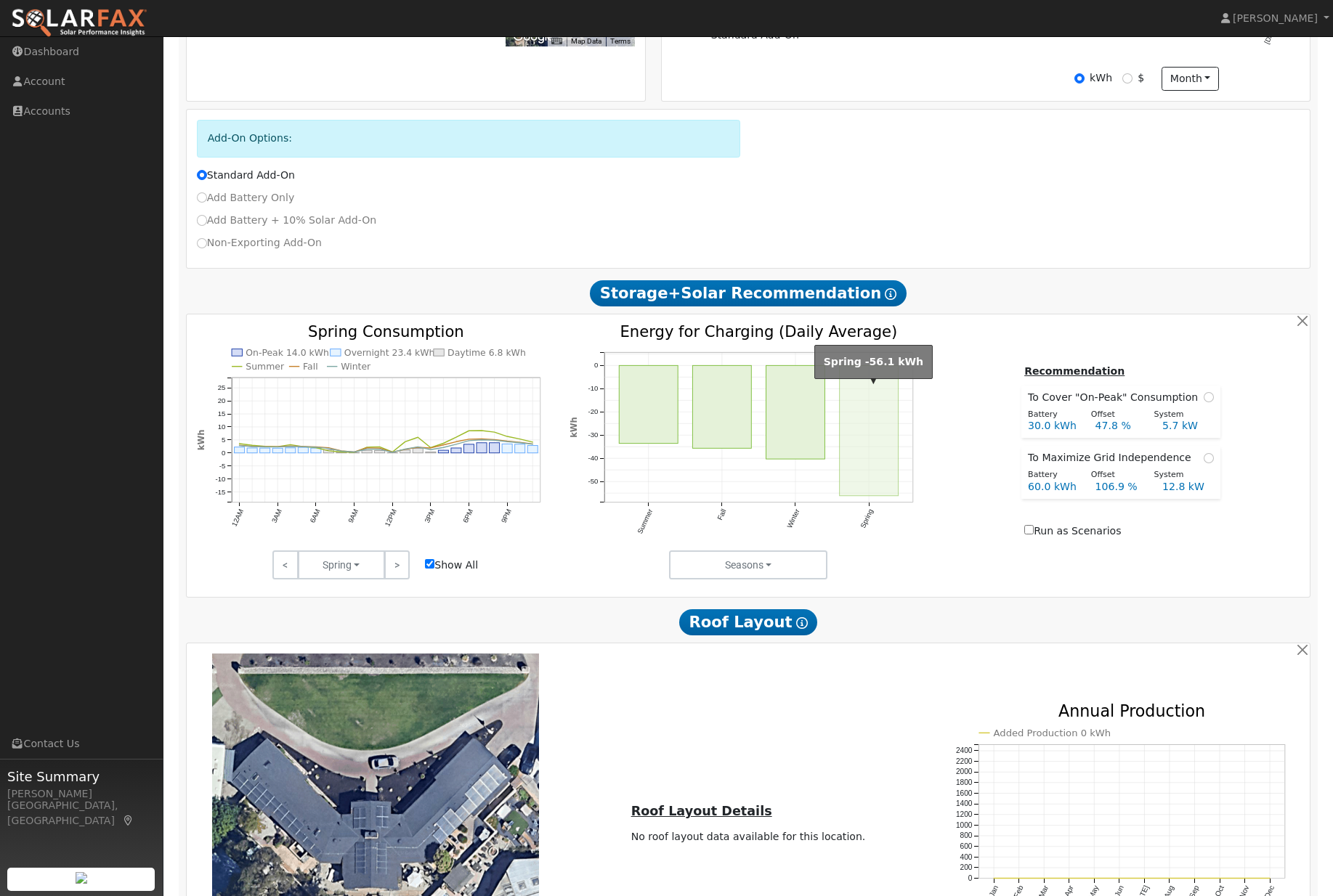
click at [856, 469] on rect "onclick=""" at bounding box center [869, 430] width 58 height 130
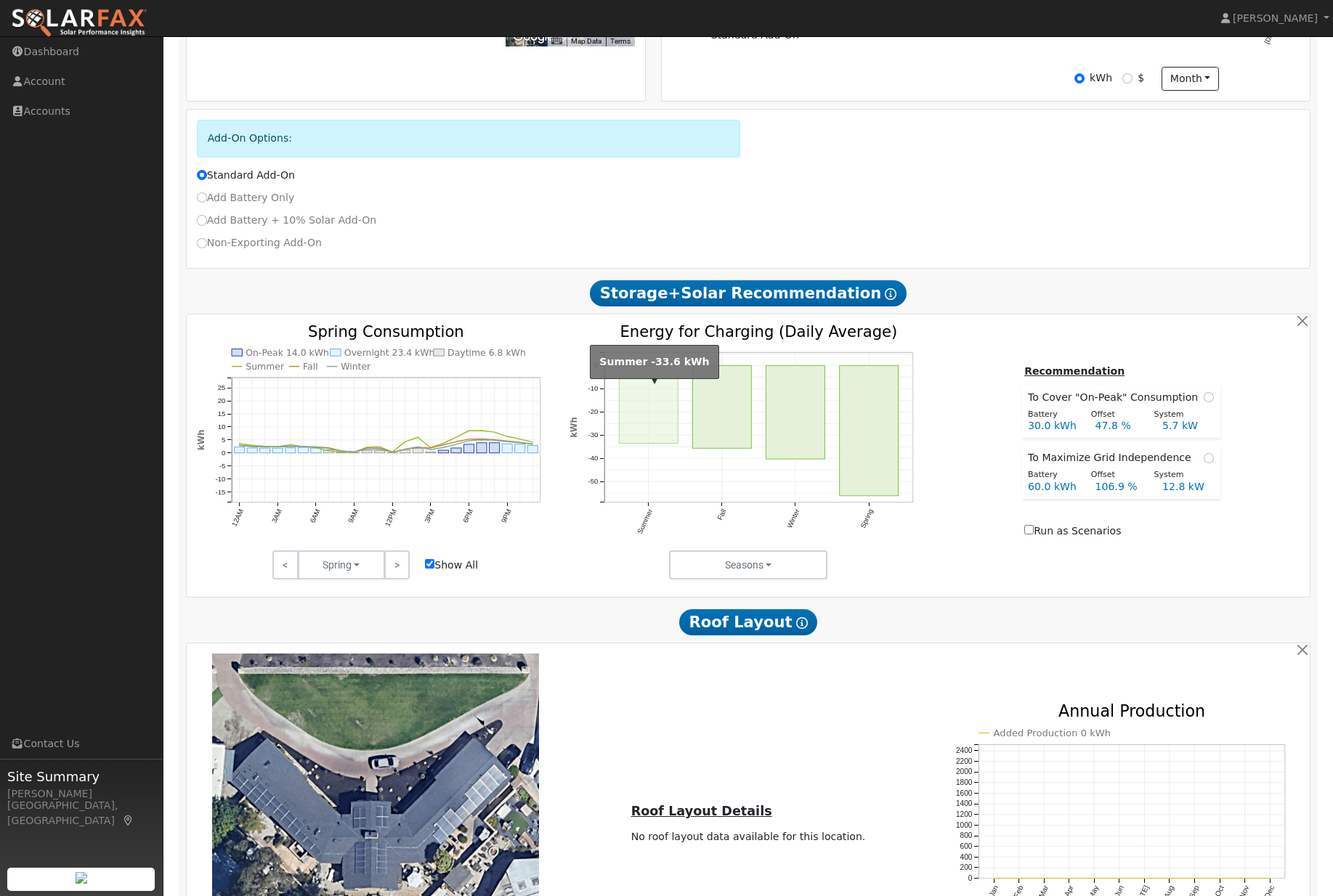
click at [675, 424] on rect "onclick=""" at bounding box center [648, 404] width 58 height 78
click at [602, 422] on icon "Summer Fall Winter Spring -50 -40 -30 -20 -10 0 Energy for Charging (Daily Aver…" at bounding box center [748, 441] width 358 height 234
click at [718, 428] on rect "onclick=""" at bounding box center [721, 407] width 58 height 83
click at [804, 451] on rect "onclick=""" at bounding box center [795, 412] width 58 height 94
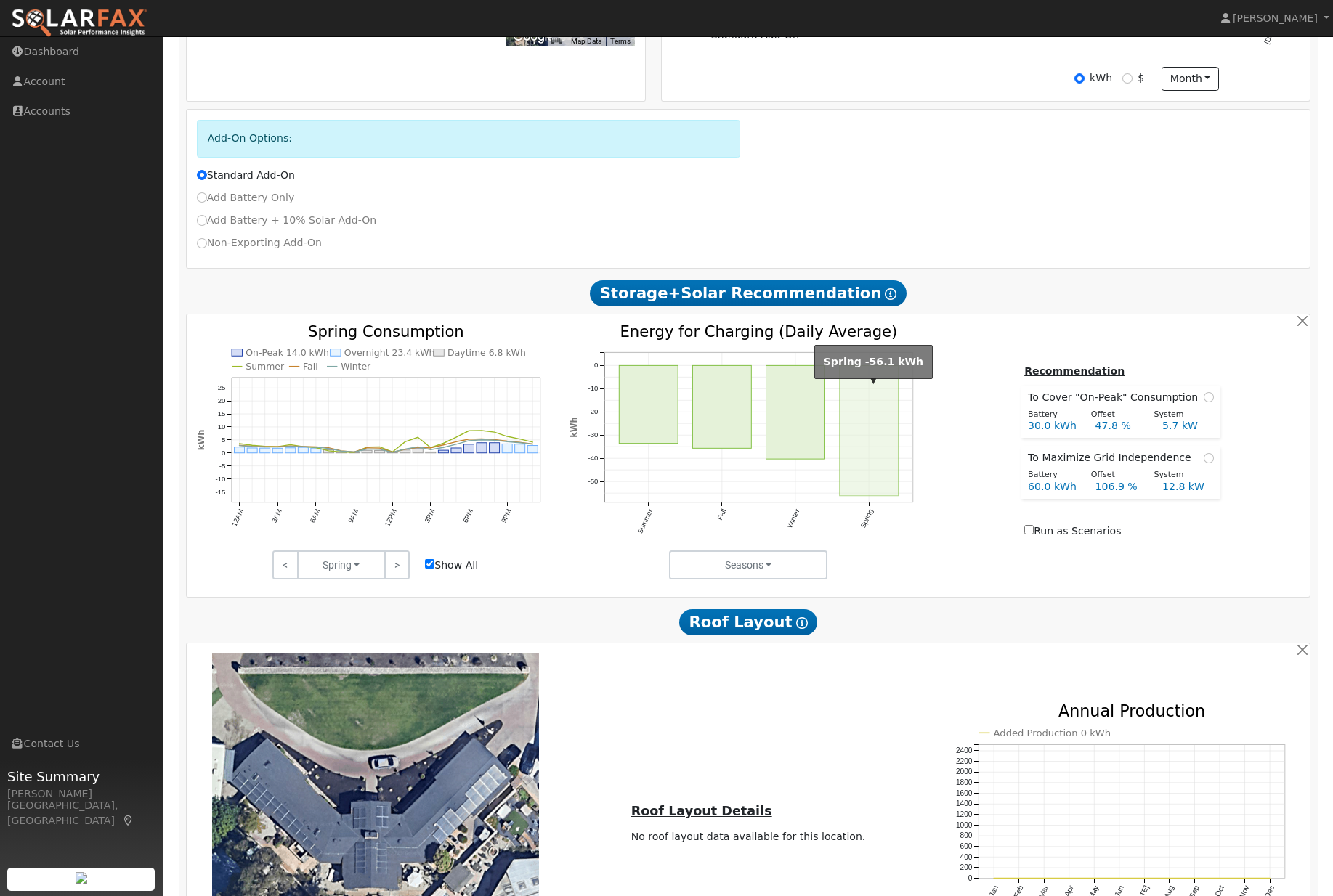
click at [848, 455] on rect "onclick=""" at bounding box center [869, 430] width 58 height 130
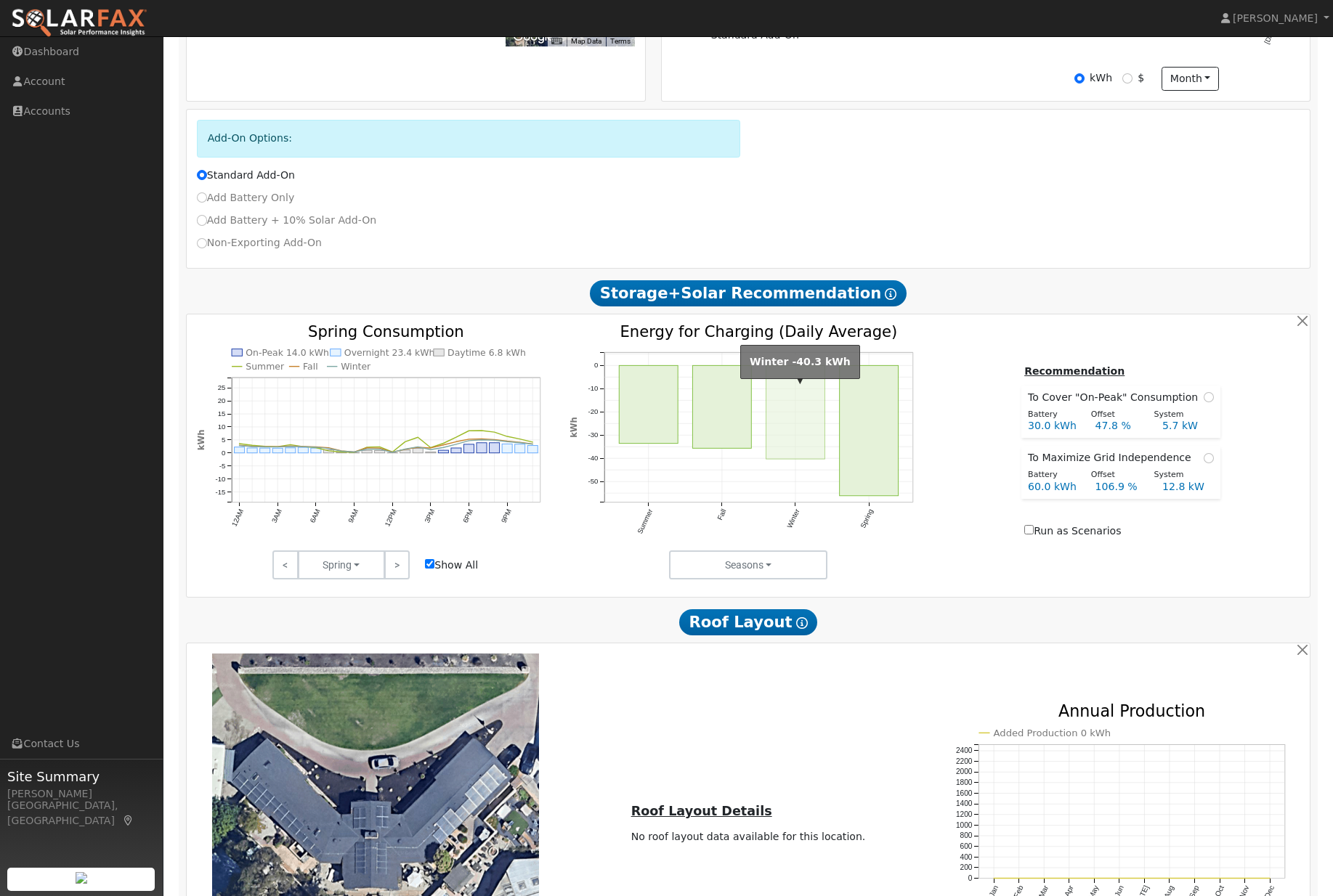
click at [791, 440] on rect "onclick=""" at bounding box center [795, 412] width 58 height 94
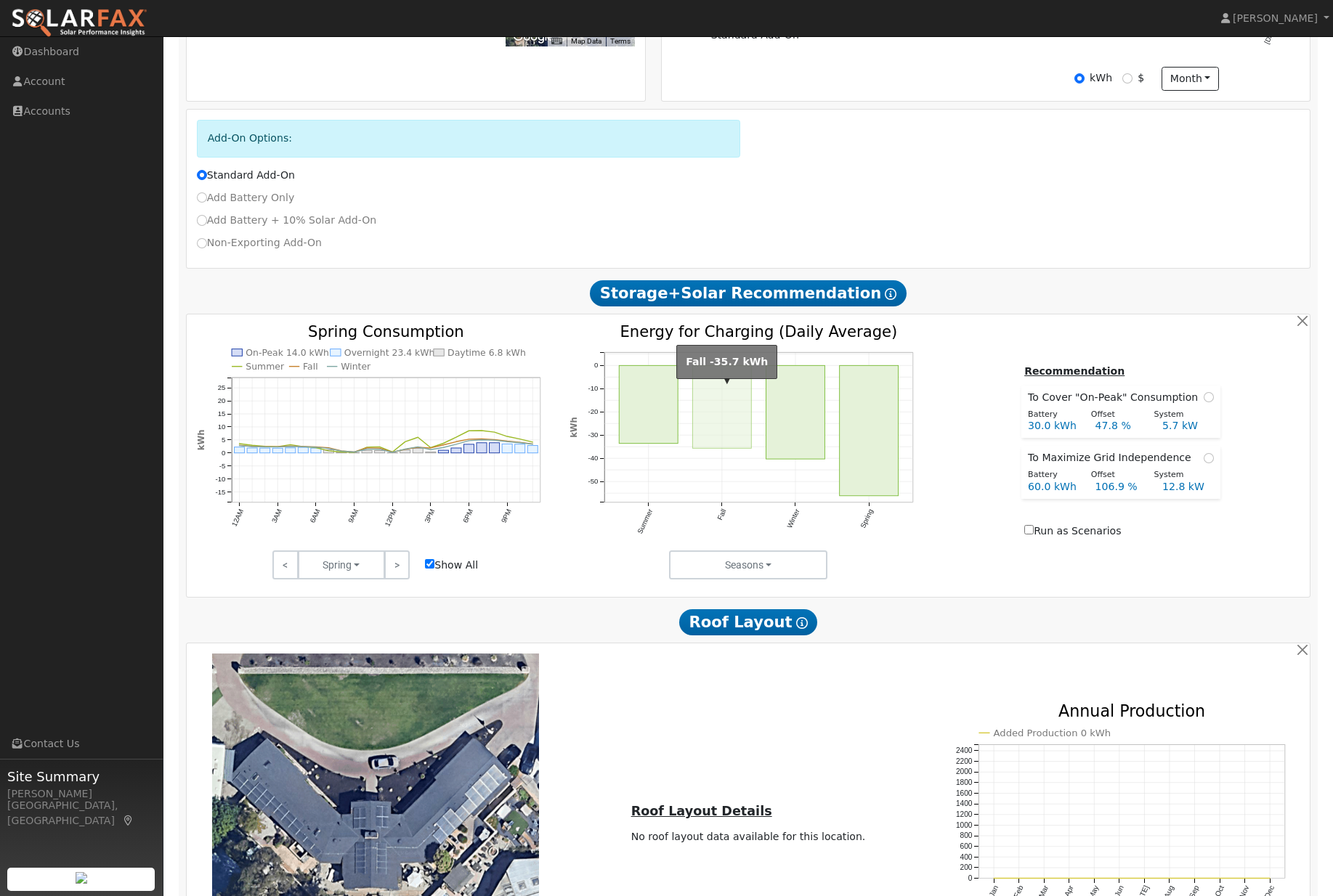
click at [721, 445] on rect "onclick=""" at bounding box center [721, 407] width 58 height 83
click at [636, 431] on rect "onclick=""" at bounding box center [648, 404] width 58 height 78
click at [715, 435] on rect "onclick=""" at bounding box center [721, 407] width 58 height 83
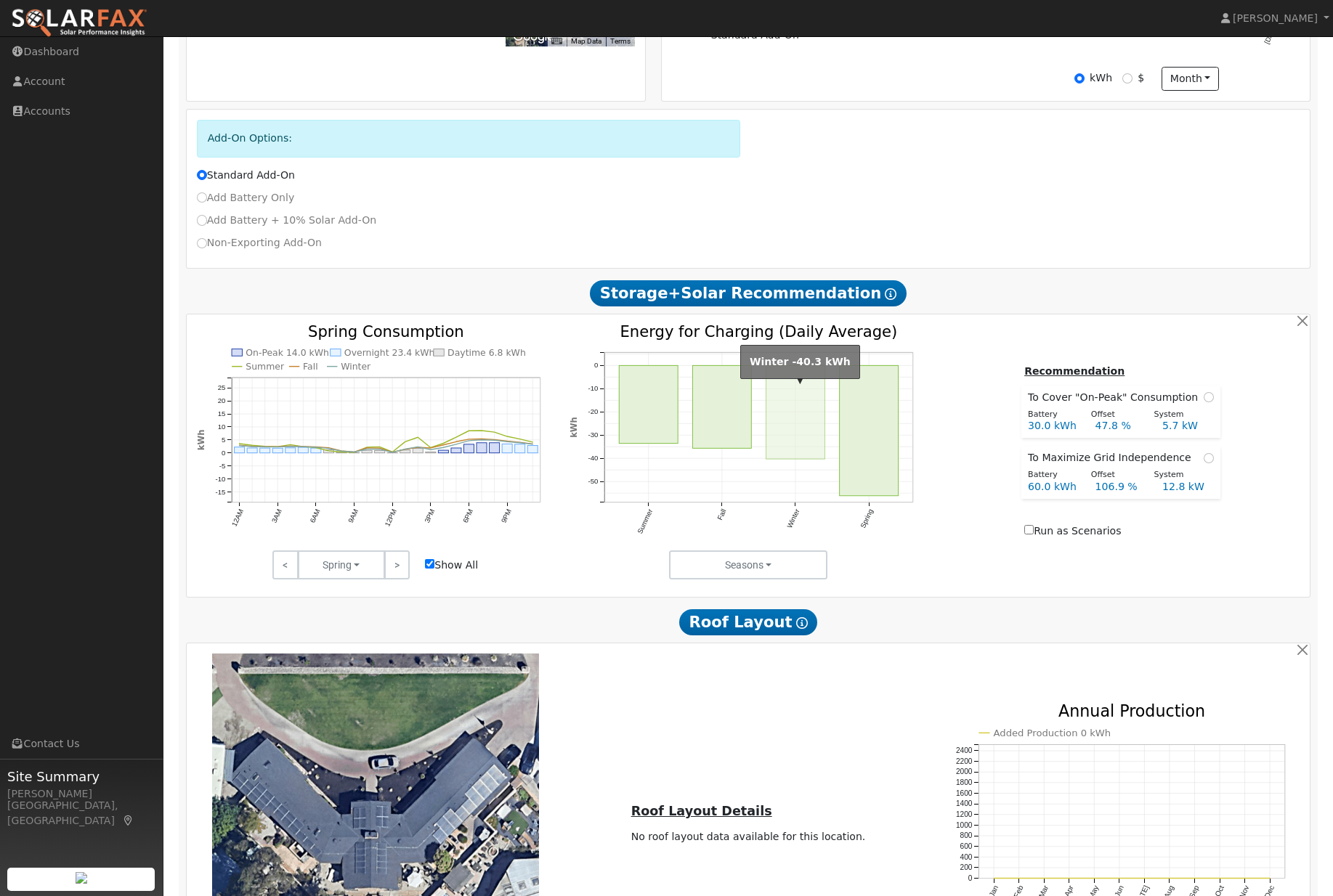
click at [810, 449] on rect "onclick=""" at bounding box center [795, 412] width 58 height 94
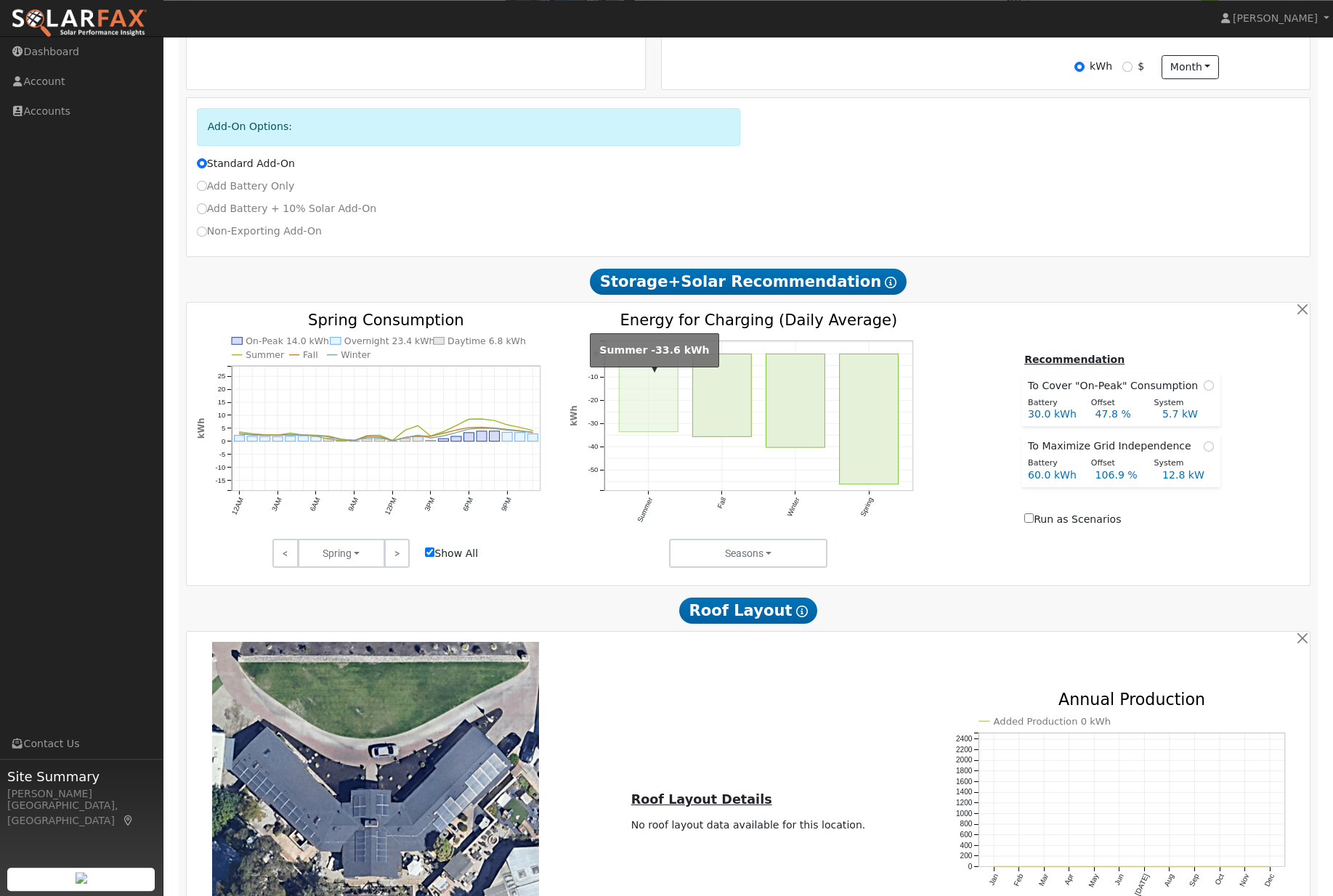
scroll to position [481, 0]
click at [655, 431] on rect "onclick=""" at bounding box center [648, 392] width 58 height 78
click at [713, 431] on rect "onclick=""" at bounding box center [721, 395] width 58 height 83
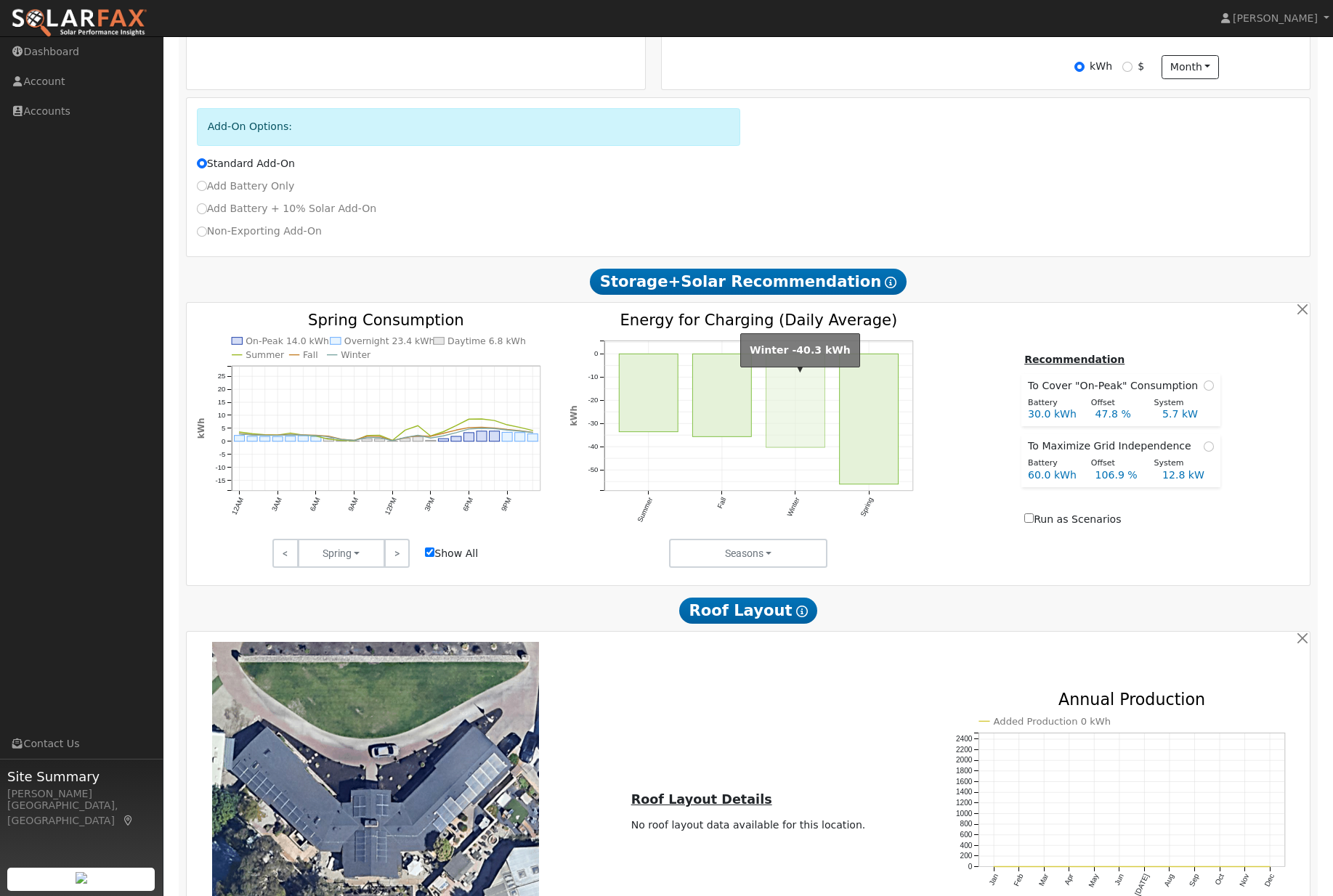
click at [791, 422] on rect "onclick=""" at bounding box center [795, 401] width 58 height 94
click at [878, 455] on rect "onclick=""" at bounding box center [869, 418] width 58 height 130
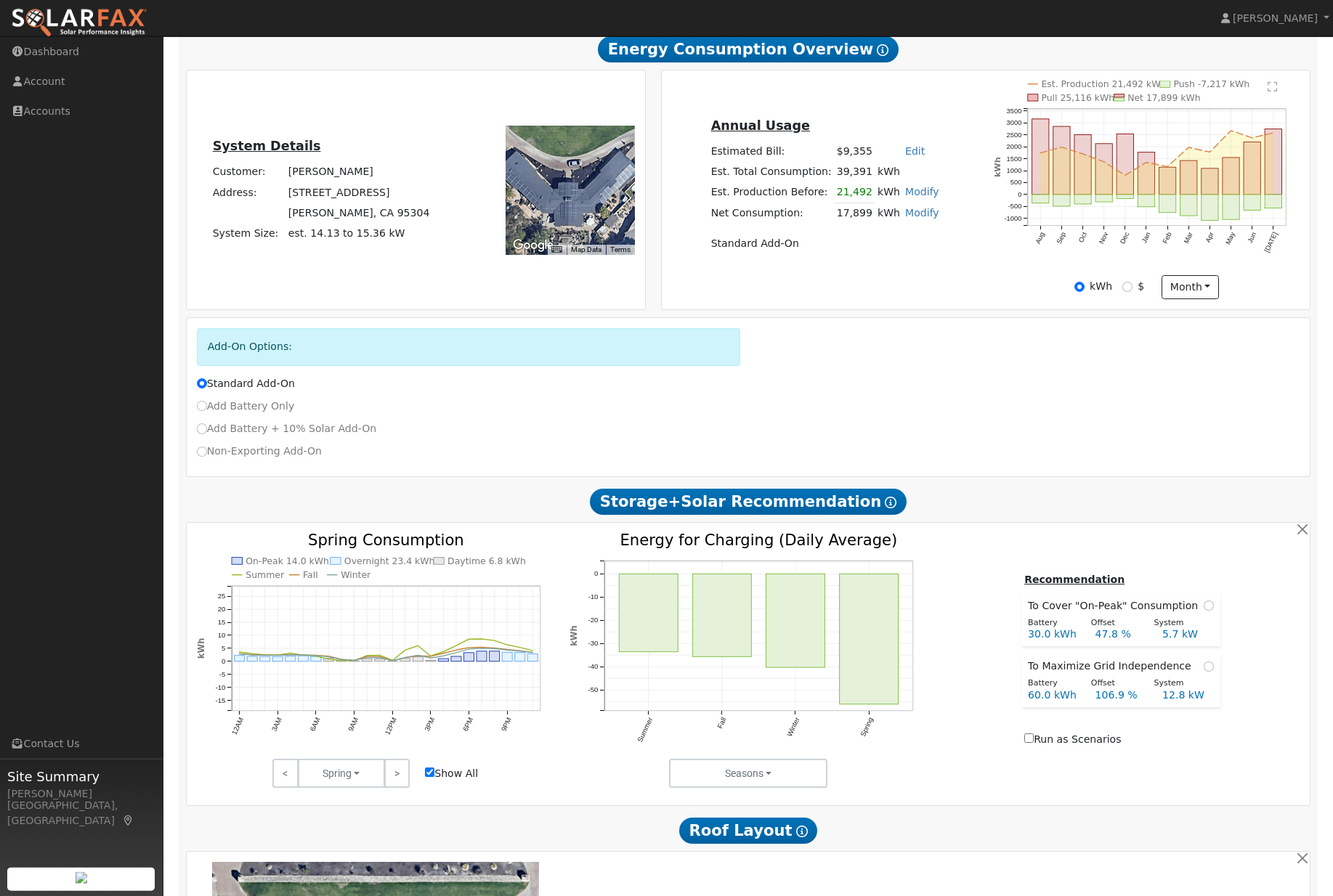
scroll to position [271, 0]
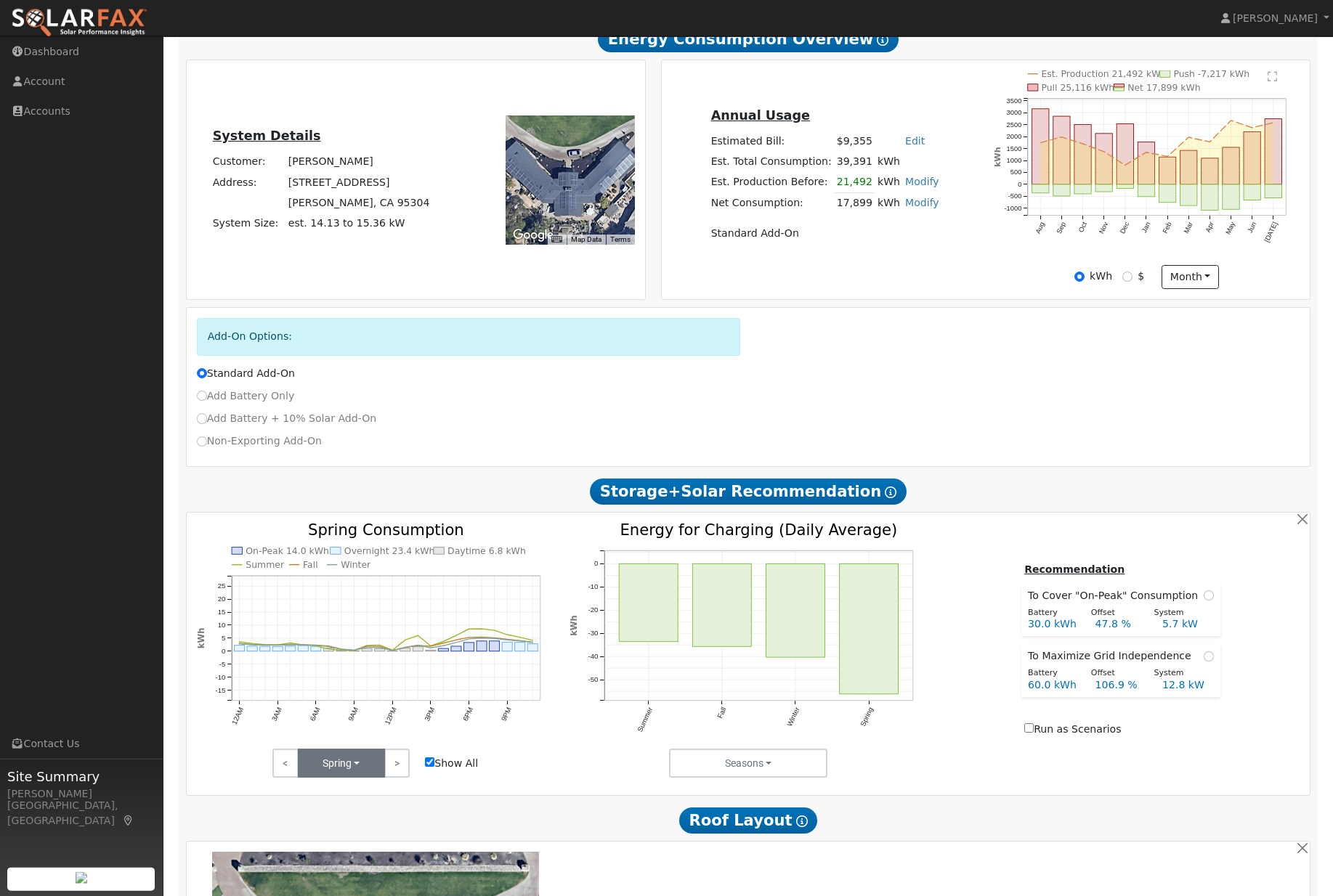
click at [354, 778] on button "Spring" at bounding box center [341, 764] width 87 height 29
click at [351, 825] on link "Fall" at bounding box center [348, 814] width 101 height 20
click at [368, 767] on button "Fall" at bounding box center [341, 763] width 87 height 29
click at [354, 845] on link "Winter" at bounding box center [348, 835] width 101 height 20
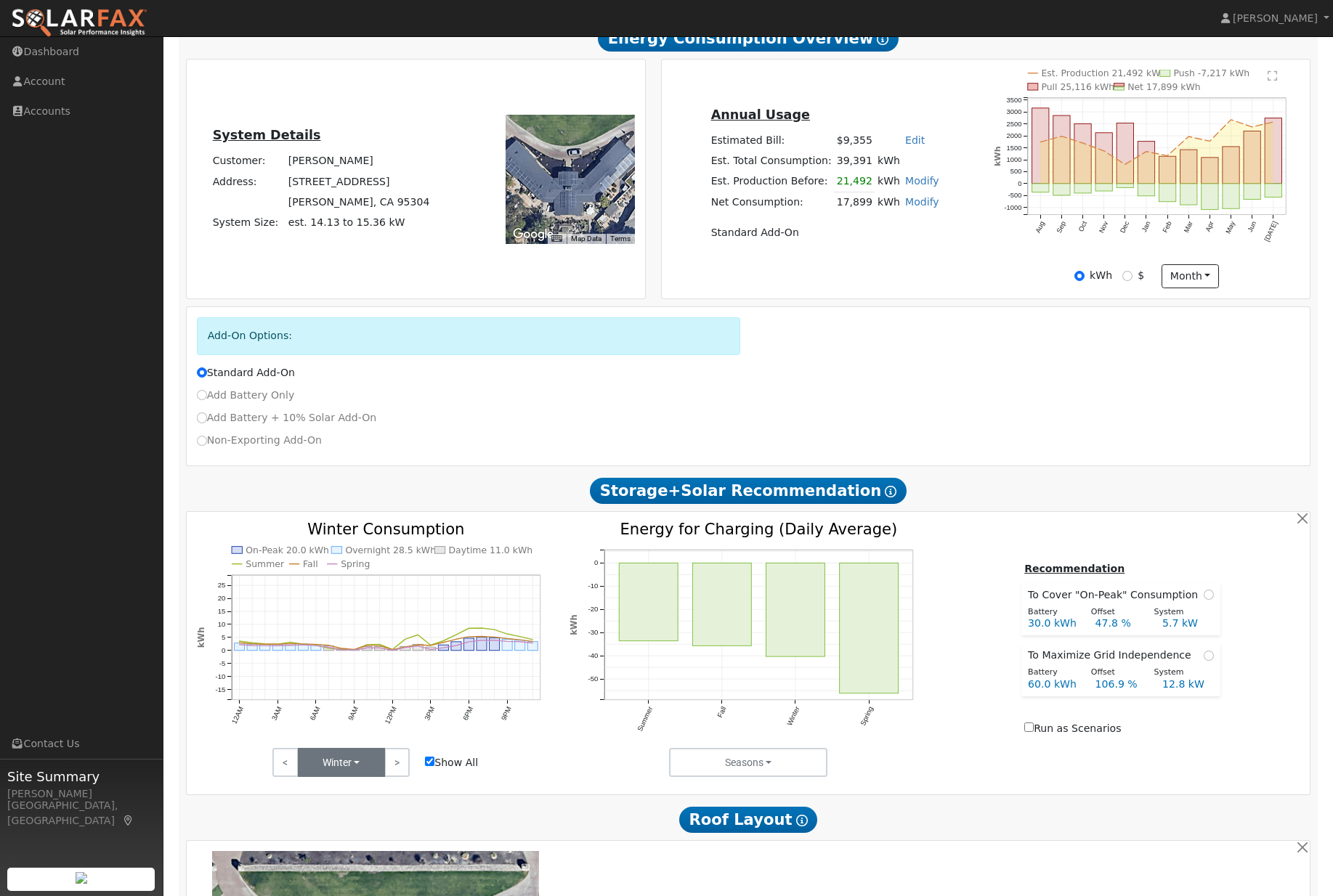
click at [365, 777] on button "Winter" at bounding box center [341, 763] width 87 height 29
click at [358, 804] on link "Summer" at bounding box center [348, 794] width 101 height 20
click at [362, 777] on button "Summer" at bounding box center [341, 763] width 87 height 29
click at [362, 825] on link "Fall" at bounding box center [348, 814] width 101 height 20
click at [364, 777] on button "Fall" at bounding box center [341, 763] width 87 height 29
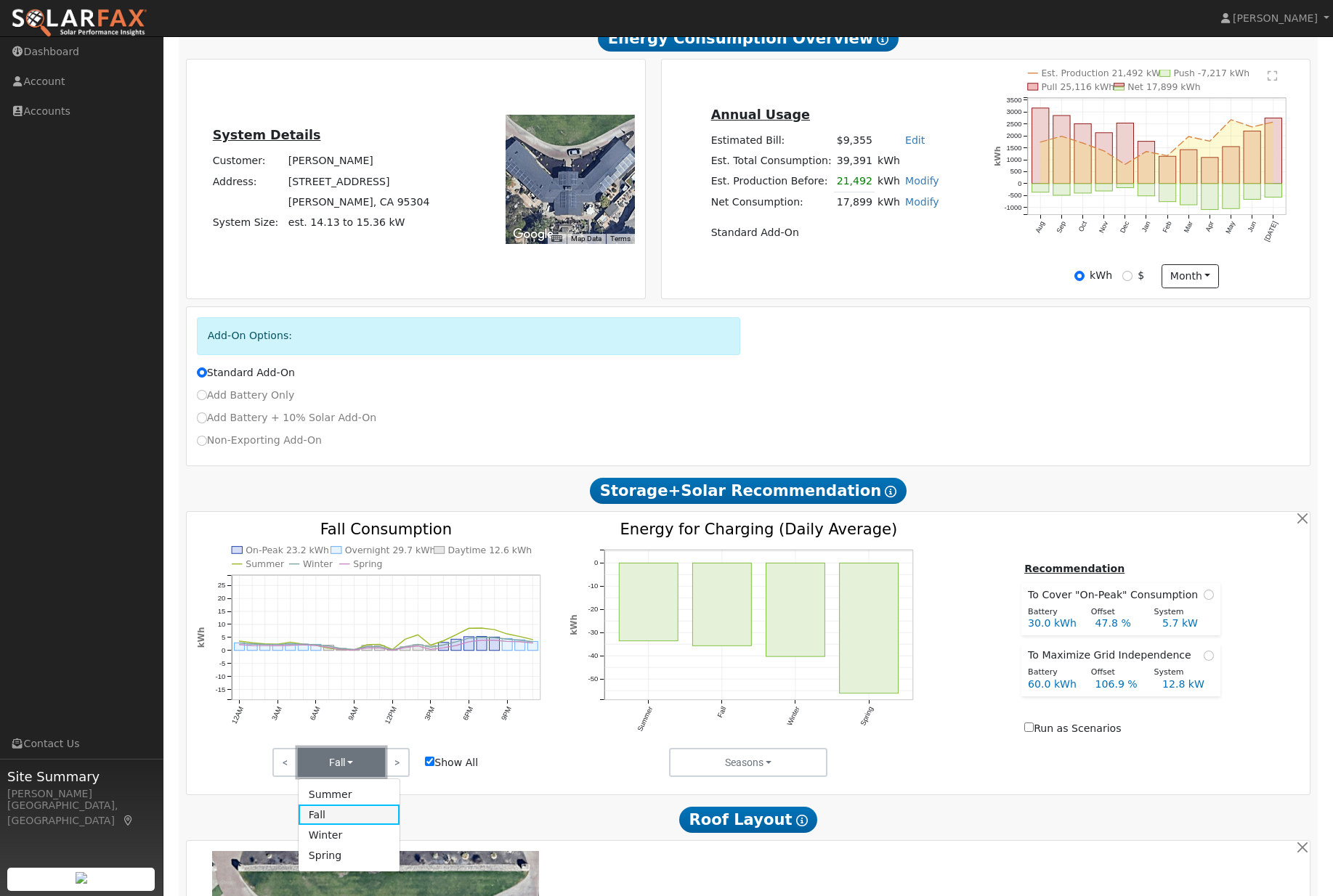
click at [399, 825] on link "Fall" at bounding box center [348, 814] width 101 height 20
click at [351, 777] on button "Fall" at bounding box center [341, 763] width 87 height 29
click at [352, 845] on link "Winter" at bounding box center [348, 835] width 101 height 20
click at [372, 768] on button "Winter" at bounding box center [341, 763] width 87 height 29
click at [362, 867] on link "Spring" at bounding box center [348, 856] width 101 height 20
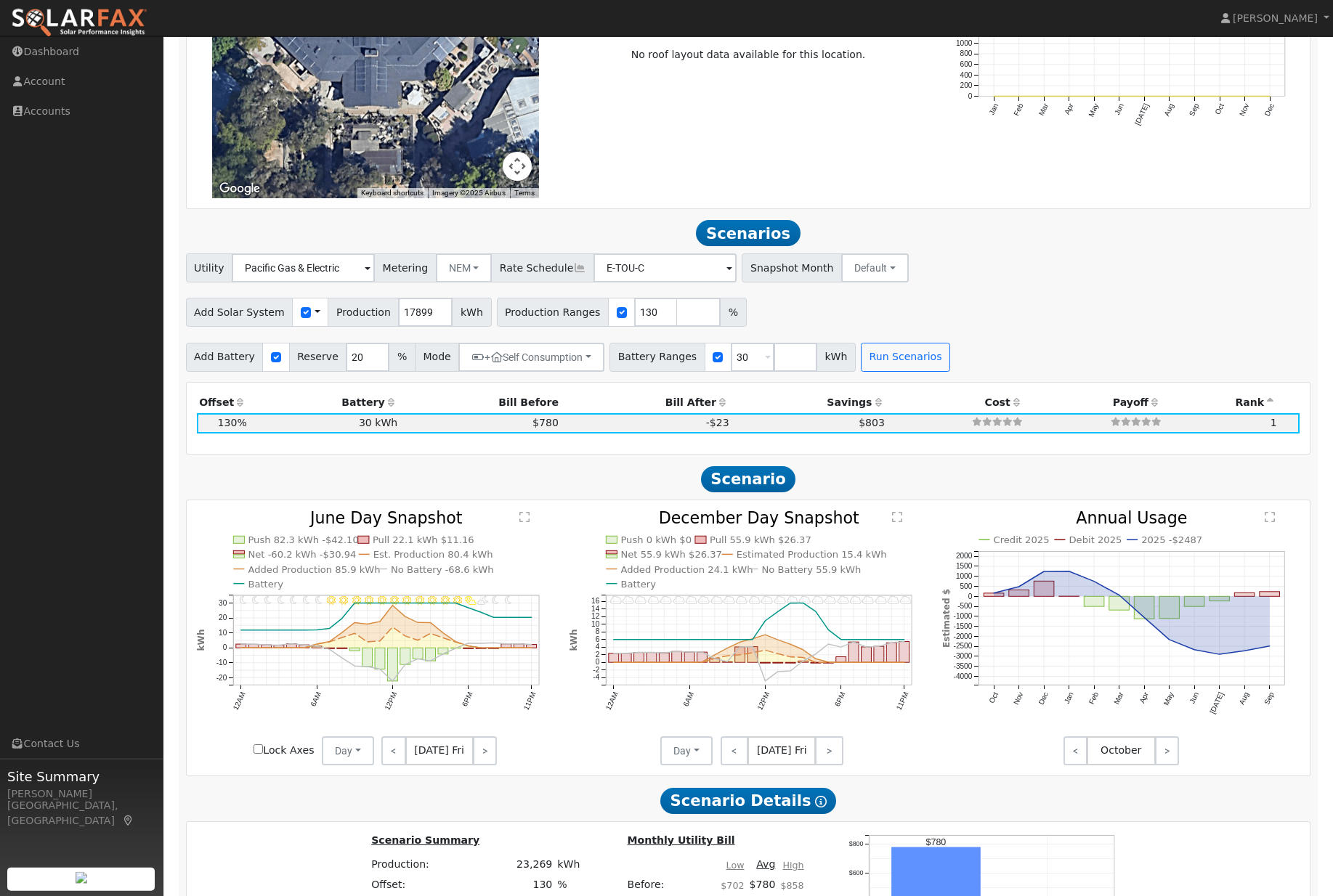
scroll to position [1051, 0]
